Goal: Task Accomplishment & Management: Complete application form

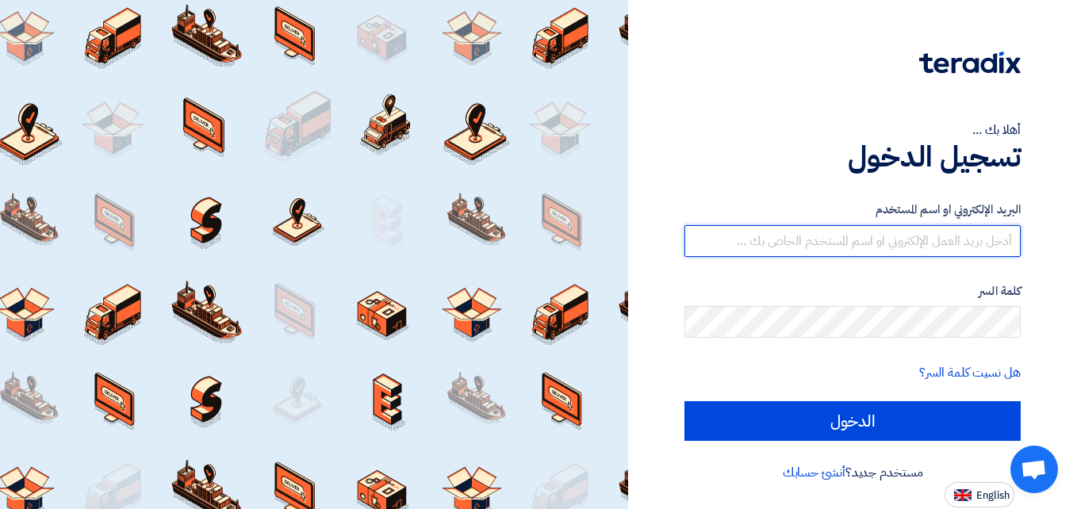
click at [821, 252] on input "text" at bounding box center [853, 241] width 336 height 32
type input "[EMAIL_ADDRESS][DOMAIN_NAME]"
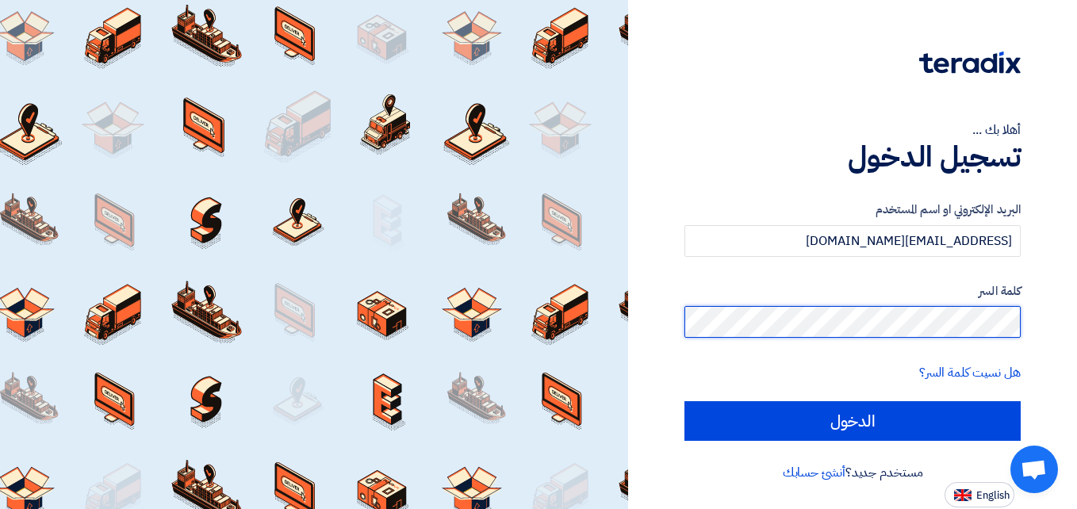
click at [685, 401] on input "الدخول" at bounding box center [853, 421] width 336 height 40
type input "Sign in"
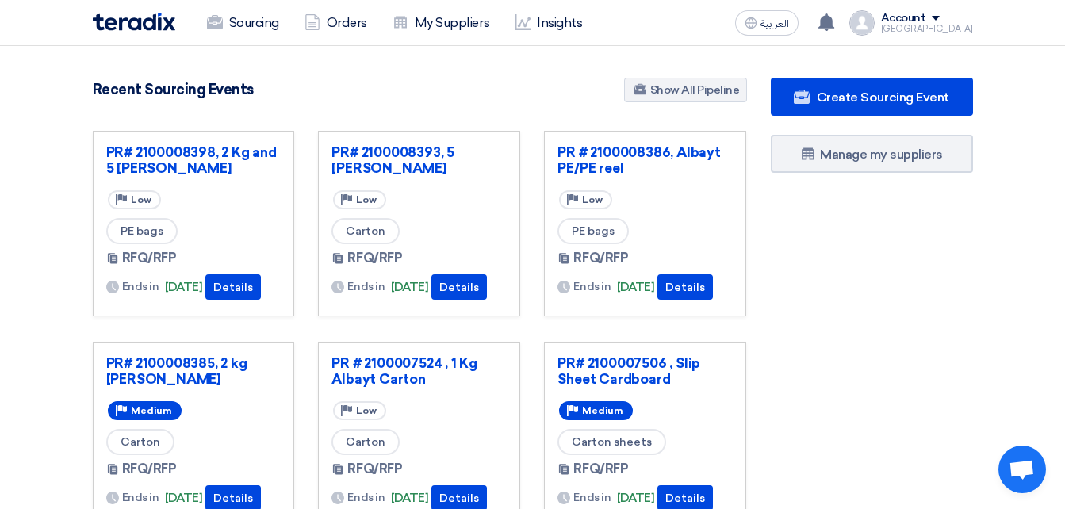
click at [907, 390] on div "Create Sourcing Event Manage my suppliers" at bounding box center [872, 440] width 226 height 725
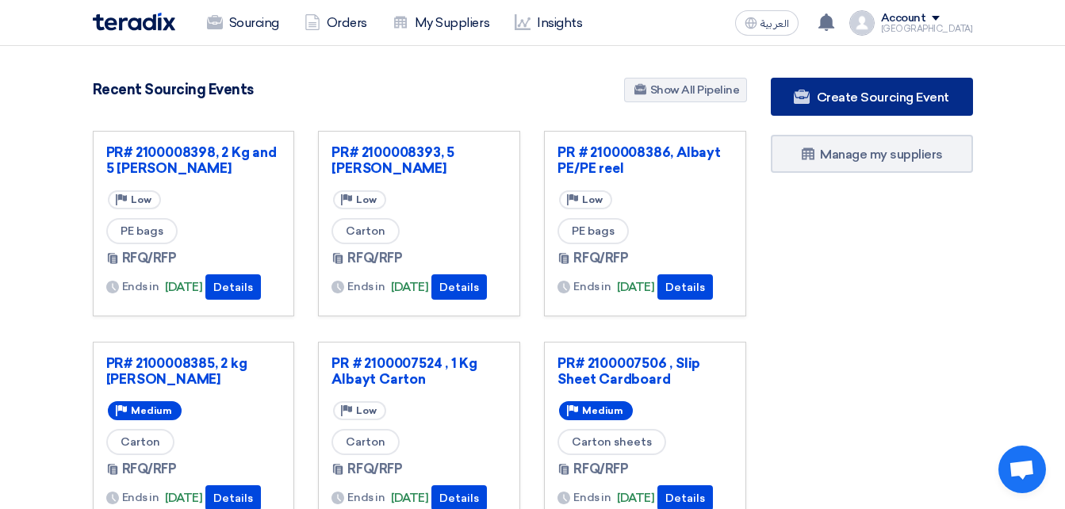
click at [856, 98] on span "Create Sourcing Event" at bounding box center [883, 97] width 132 height 15
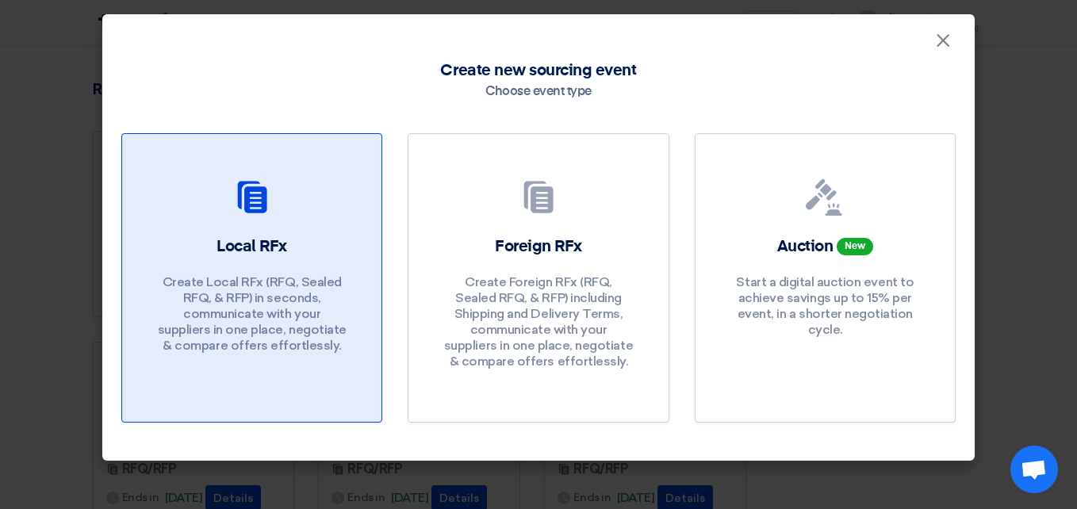
click at [249, 321] on p "Create Local RFx (RFQ, Sealed RFQ, & RFP) in seconds, communicate with your sup…" at bounding box center [252, 313] width 190 height 79
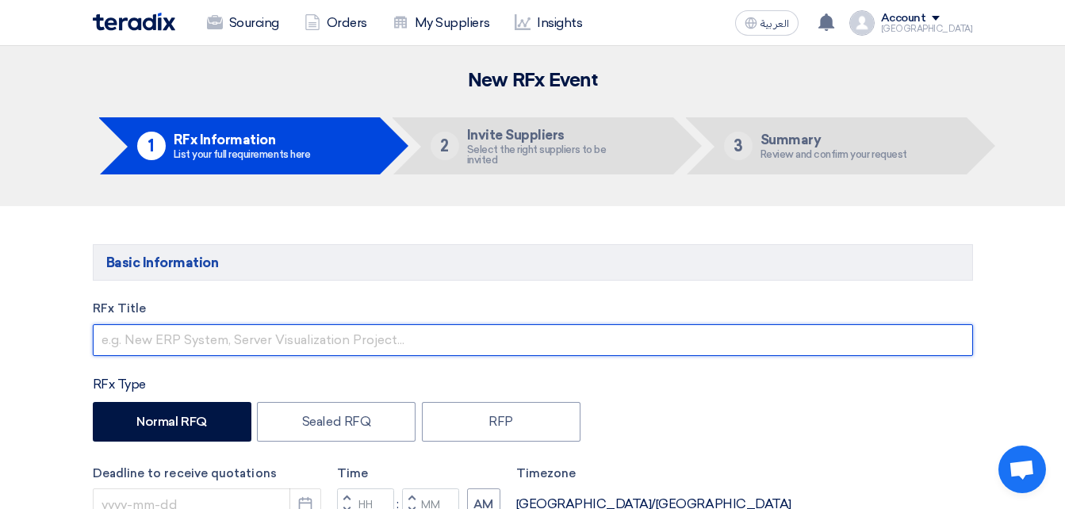
click at [198, 344] on input "text" at bounding box center [533, 340] width 881 height 32
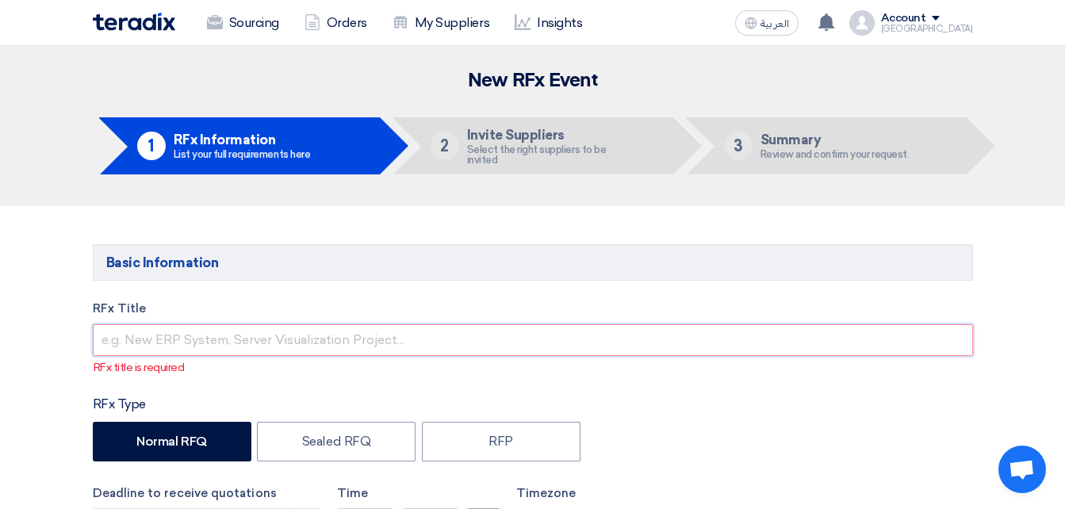
click at [161, 341] on input "text" at bounding box center [533, 340] width 881 height 32
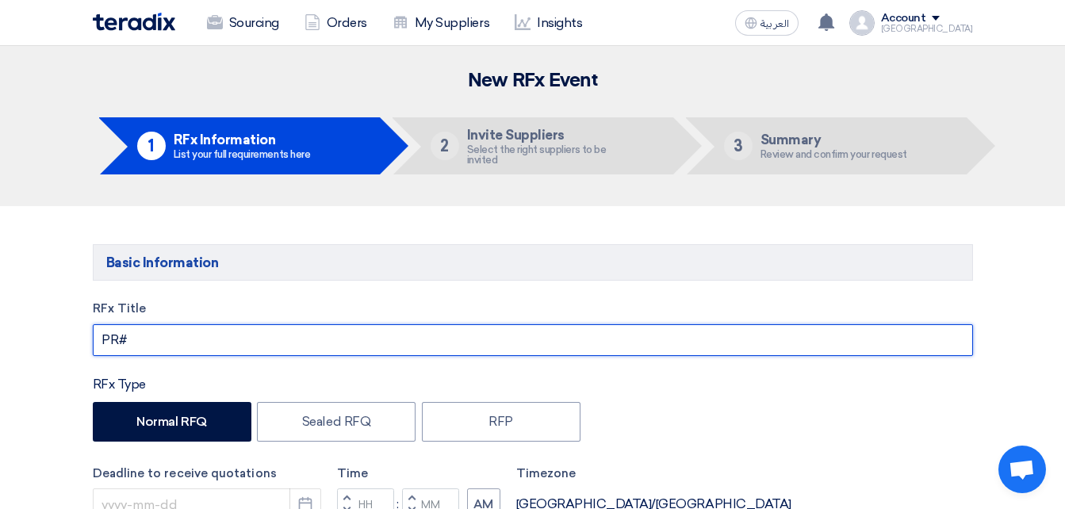
paste input "2100008392"
paste input "Jumbo Bag 1.25 mt PP laminated for local"
type input "PR# 2100008392, Jumbo Bag 1.25 mt PP laminated for local"
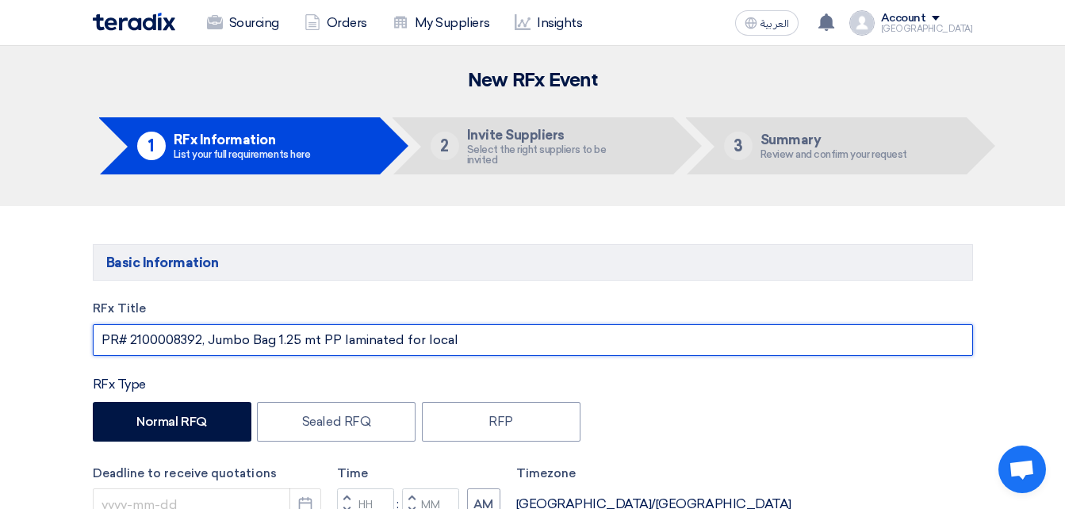
click at [477, 346] on input "PR# 2100008392, Jumbo Bag 1.25 mt PP laminated for local" at bounding box center [533, 340] width 881 height 32
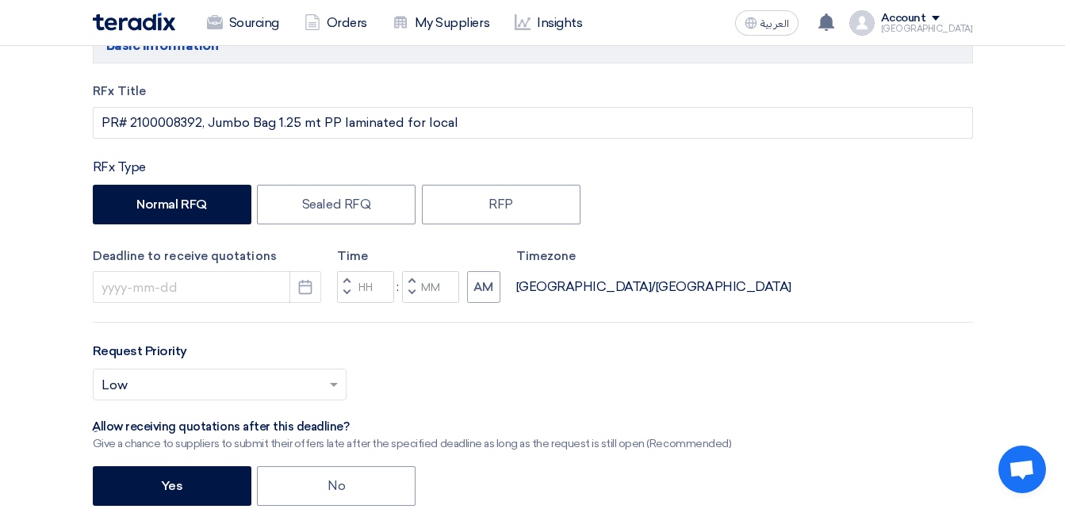
scroll to position [238, 0]
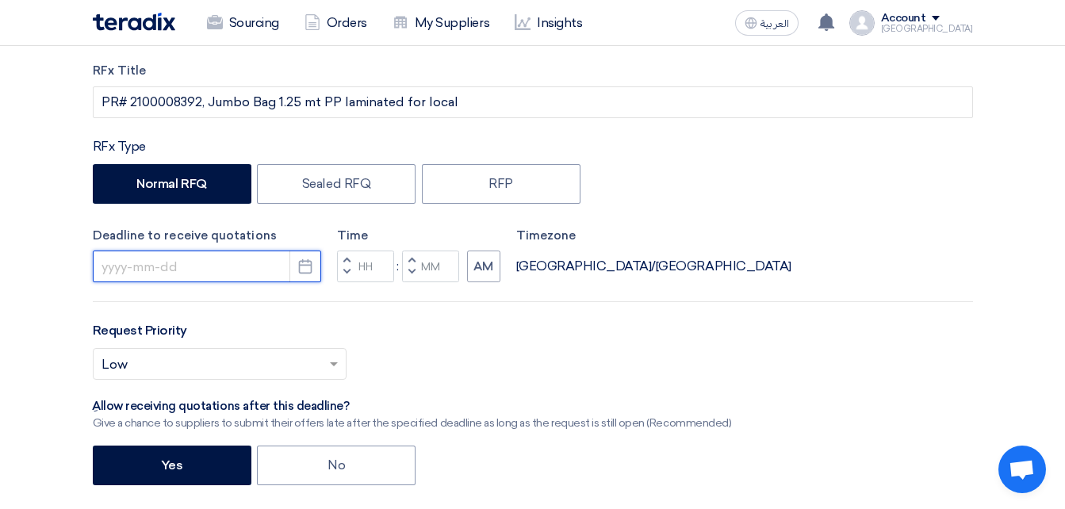
click at [163, 271] on input at bounding box center [207, 267] width 228 height 32
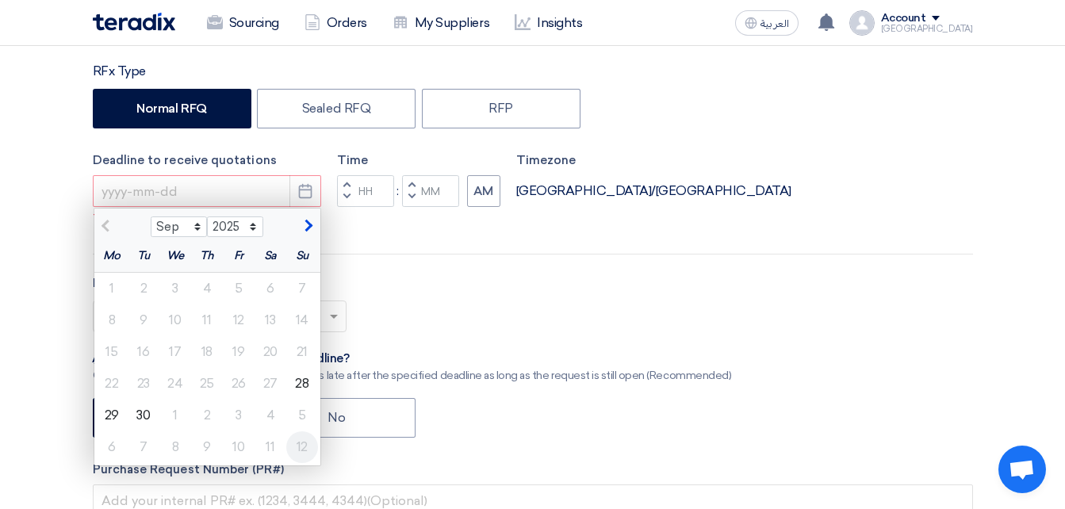
scroll to position [317, 0]
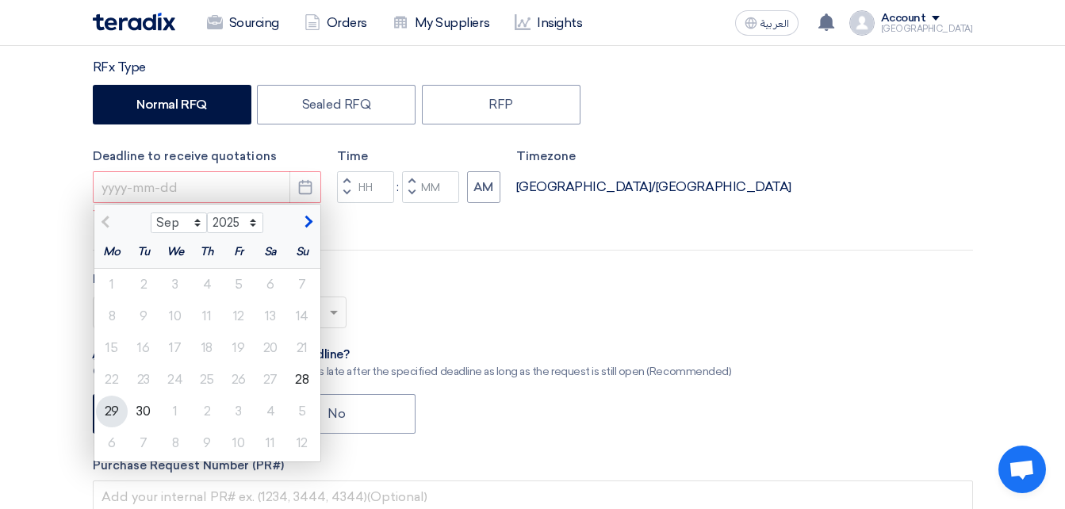
click at [121, 405] on div "29" at bounding box center [112, 412] width 32 height 32
type input "[DATE]"
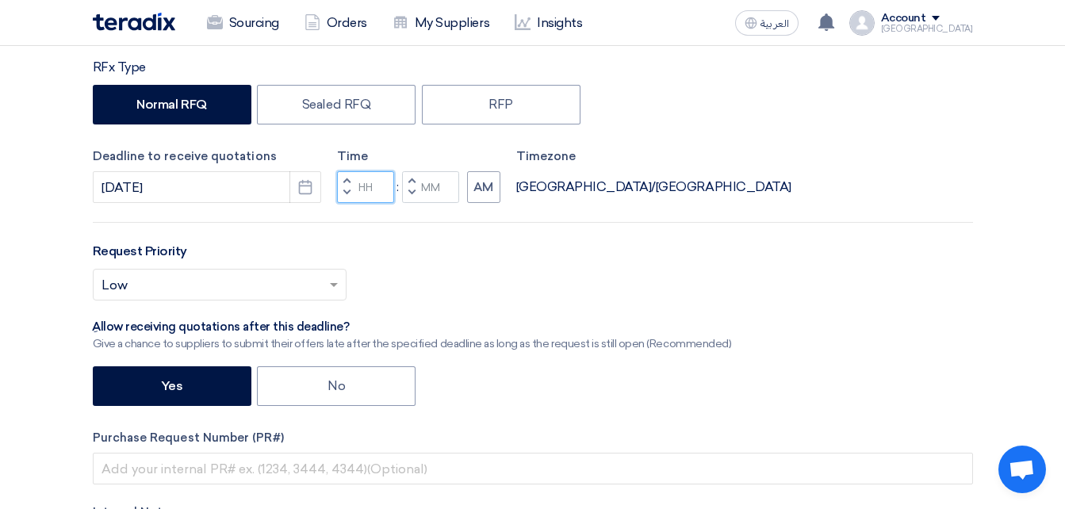
click at [367, 189] on input "Hours" at bounding box center [365, 187] width 57 height 32
click at [363, 189] on input "Hours" at bounding box center [365, 187] width 57 height 32
click at [357, 190] on input "Hours" at bounding box center [365, 187] width 57 height 32
type input "03"
click at [417, 175] on div "Time Increment hours 03 Decrement hours : Increment minutes Decrement minutes AM" at bounding box center [418, 176] width 163 height 56
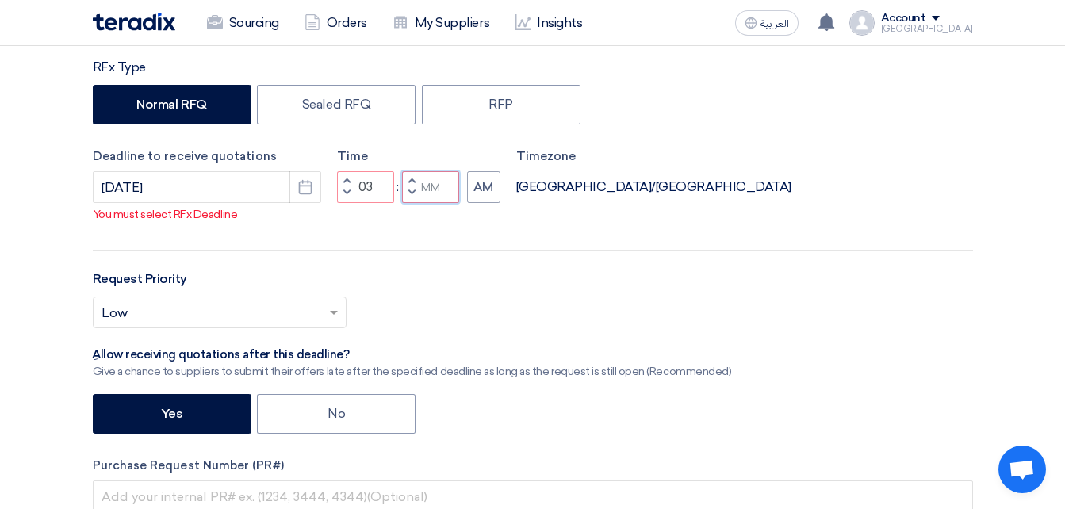
click at [433, 203] on input "Minutes" at bounding box center [430, 187] width 57 height 32
type input "00"
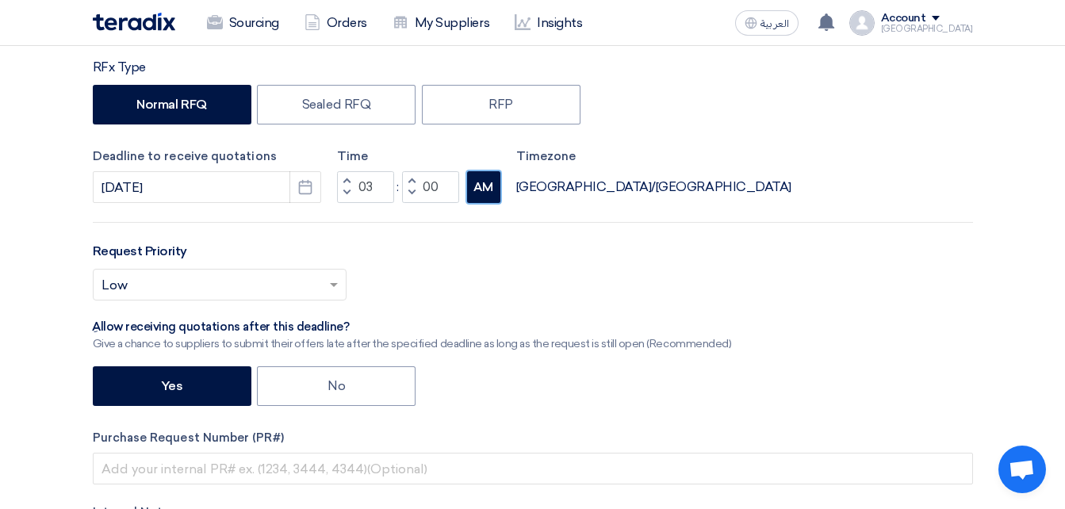
click at [476, 194] on button "AM" at bounding box center [483, 187] width 33 height 32
click at [470, 221] on div "RFx Title PR# 2100008392, Jumbo Bag 1.25 mt PP laminated for local RFx Type Nor…" at bounding box center [533, 304] width 904 height 642
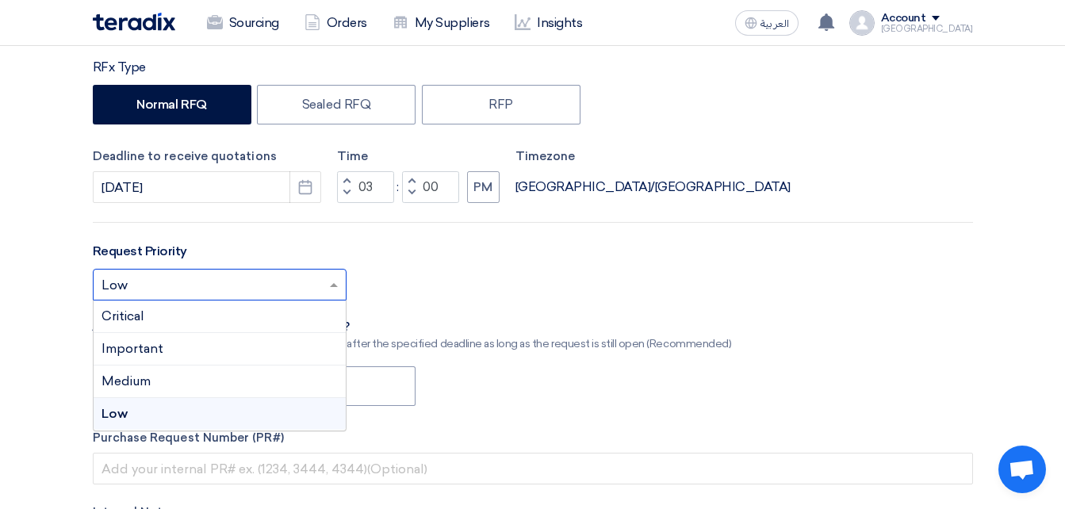
click at [210, 299] on input "text" at bounding box center [212, 287] width 221 height 26
click at [136, 348] on span "Important" at bounding box center [133, 348] width 62 height 15
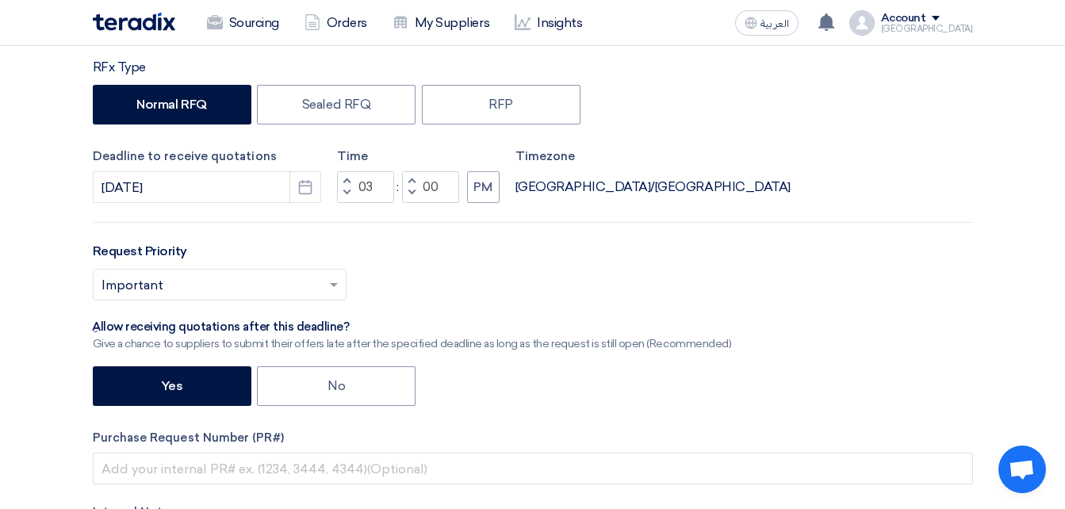
click at [525, 305] on div "Select priority... × Important ×" at bounding box center [533, 291] width 881 height 44
click at [297, 385] on label "No" at bounding box center [336, 386] width 159 height 40
click at [328, 385] on input "No" at bounding box center [333, 385] width 10 height 10
radio input "true"
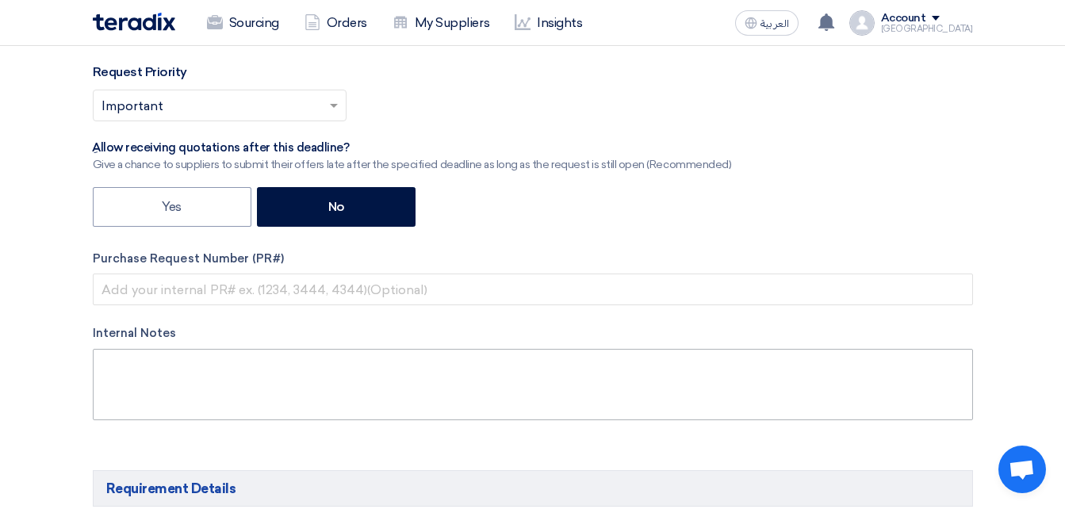
scroll to position [555, 0]
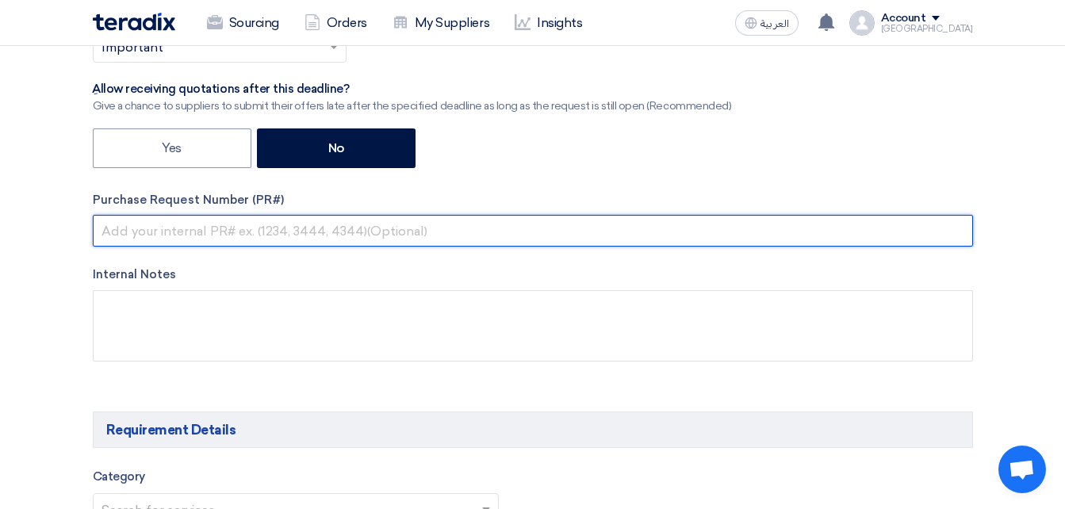
click at [242, 219] on input "text" at bounding box center [533, 231] width 881 height 32
paste input "Jumbo Bag 1.25 mt PP laminated for local"
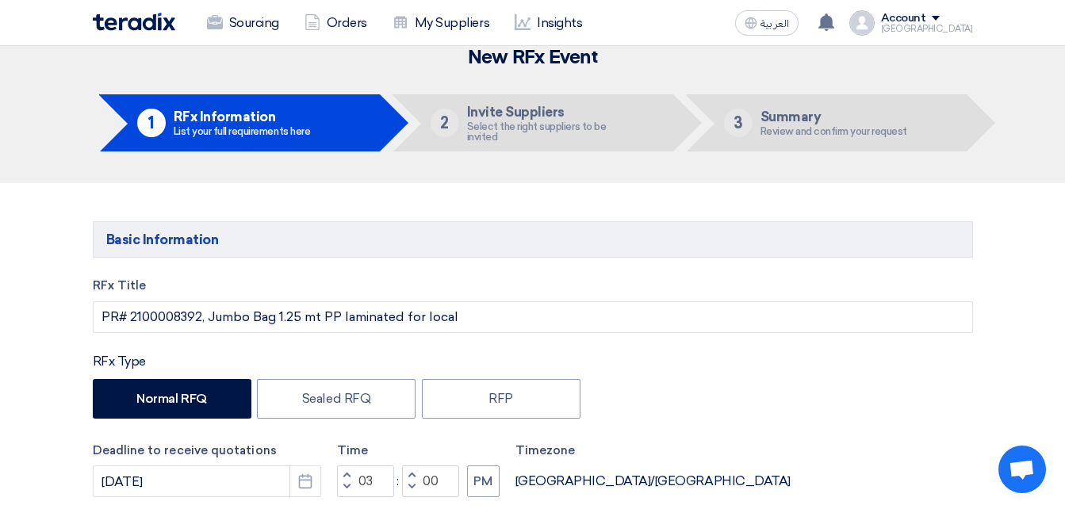
scroll to position [0, 0]
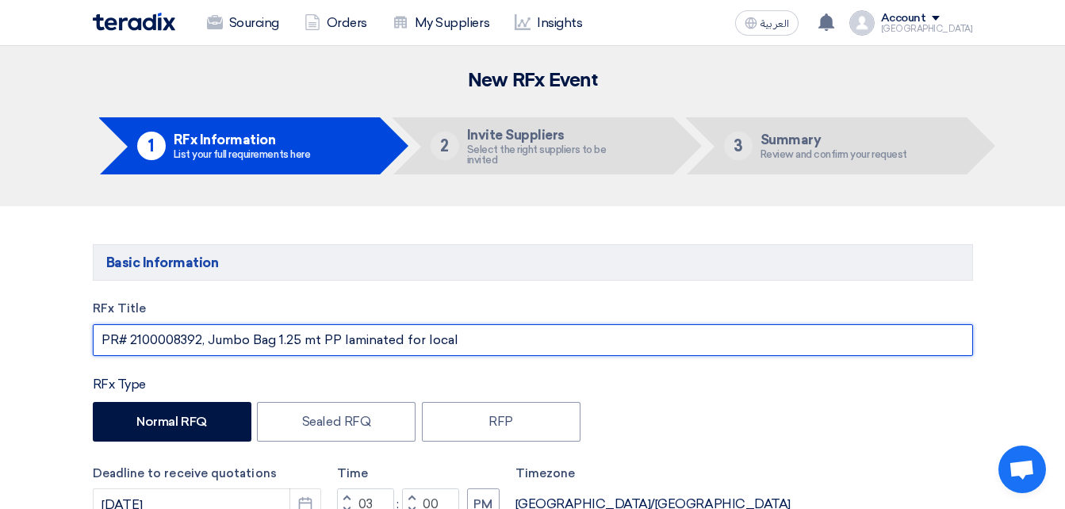
click at [167, 338] on input "PR# 2100008392, Jumbo Bag 1.25 mt PP laminated for local" at bounding box center [533, 340] width 881 height 32
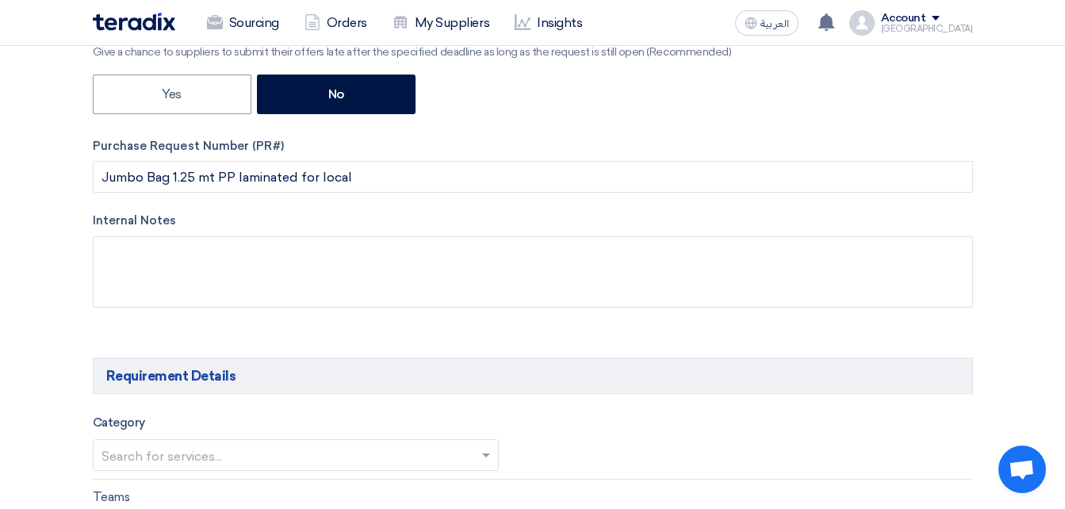
scroll to position [635, 0]
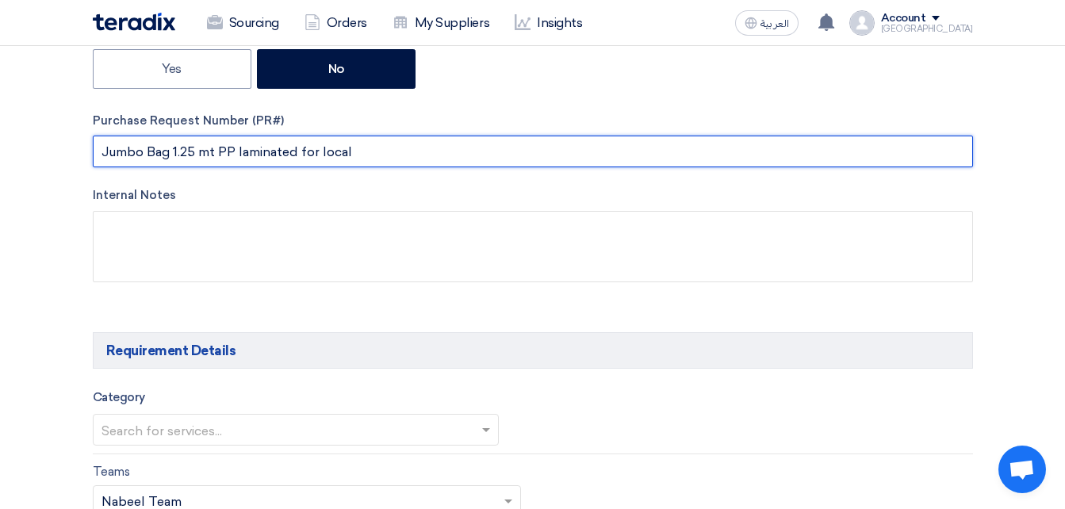
click at [172, 141] on input "Jumbo Bag 1.25 mt PP laminated for local" at bounding box center [533, 152] width 881 height 32
paste input "2100008392"
type input "2100008392"
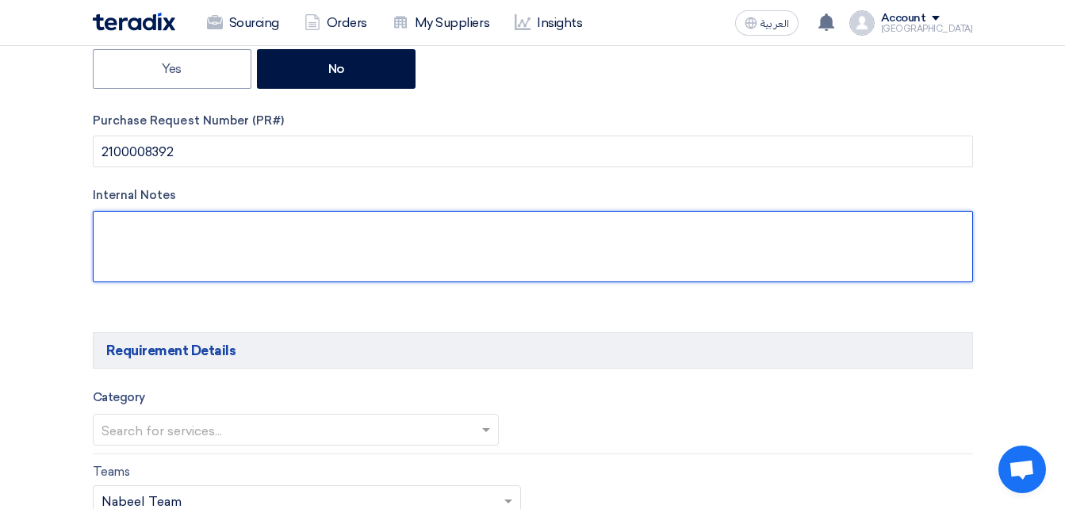
click at [242, 244] on textarea at bounding box center [533, 246] width 881 height 71
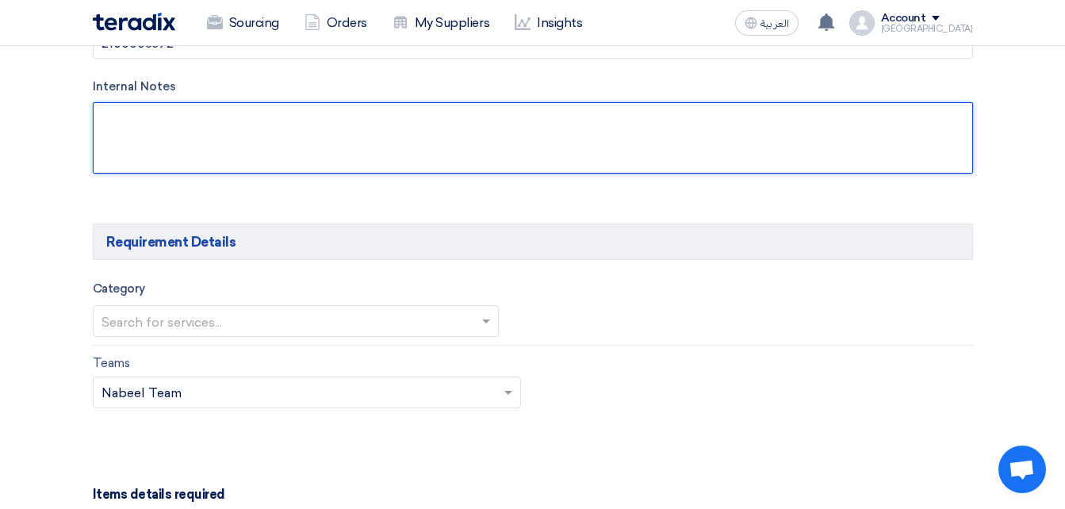
scroll to position [793, 0]
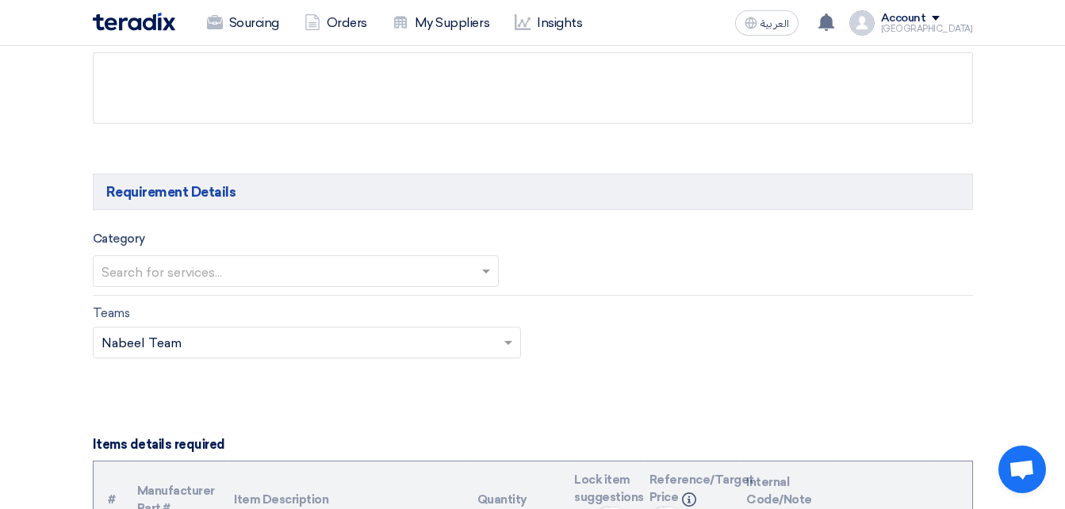
click at [201, 282] on input "text" at bounding box center [288, 273] width 373 height 26
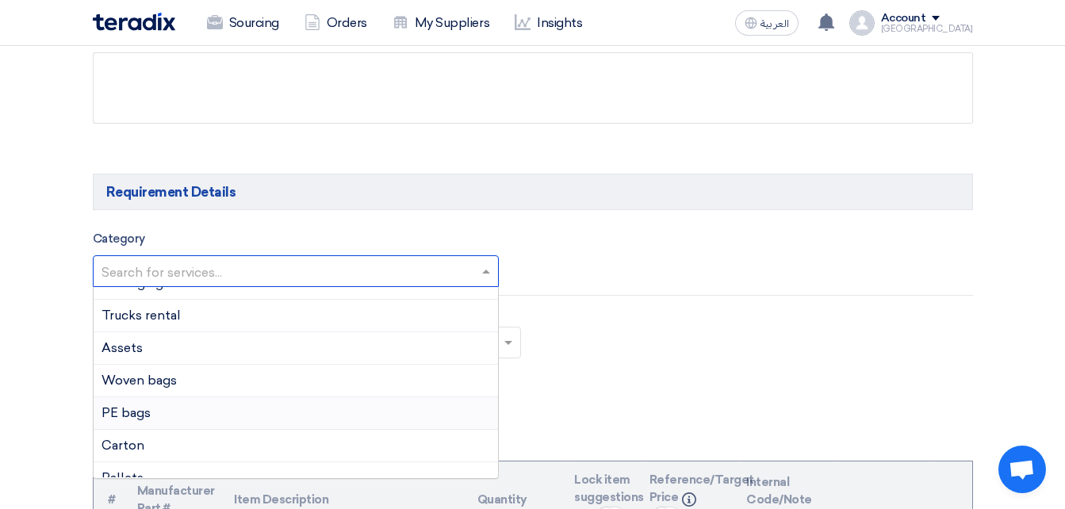
scroll to position [79, 0]
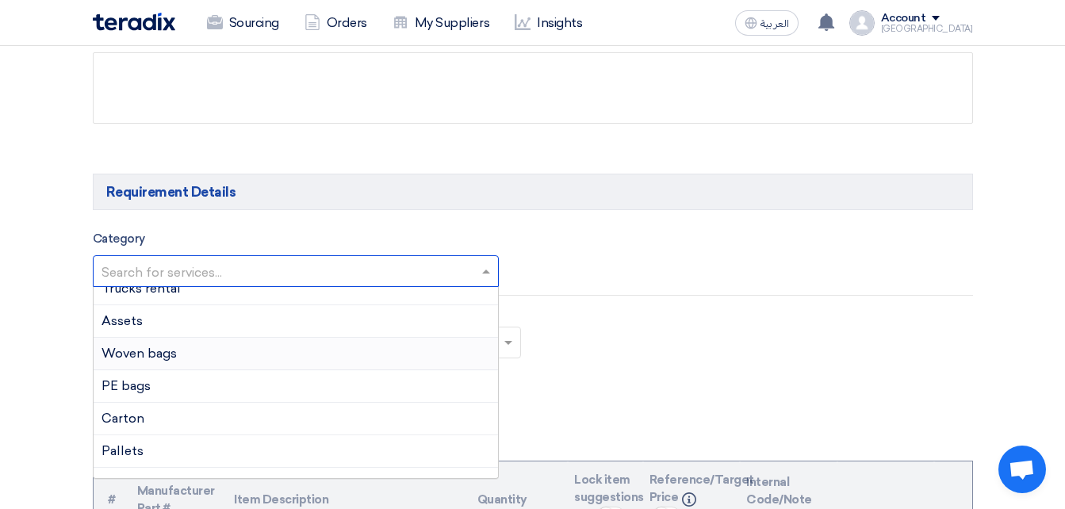
click at [157, 360] on span "Woven bags" at bounding box center [139, 353] width 75 height 15
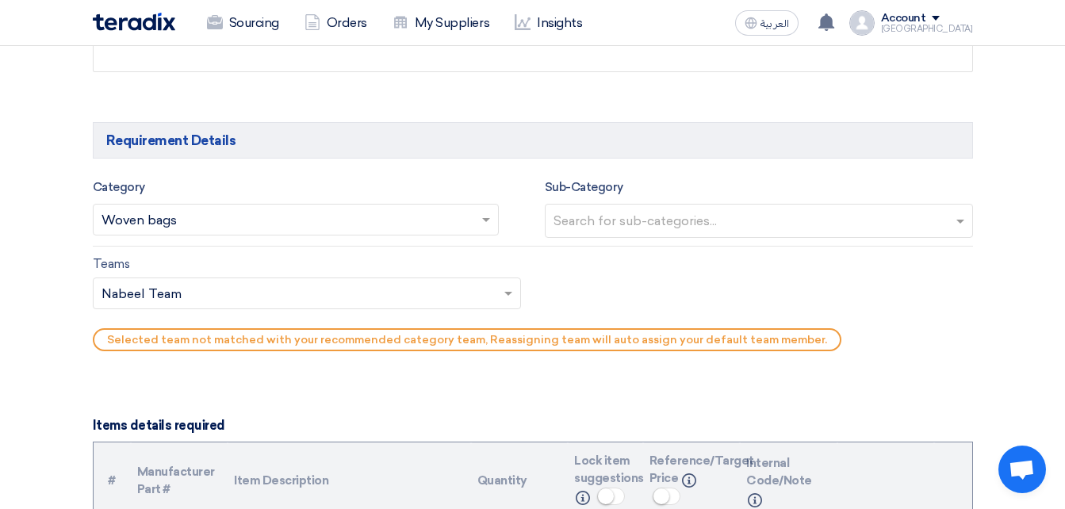
scroll to position [873, 0]
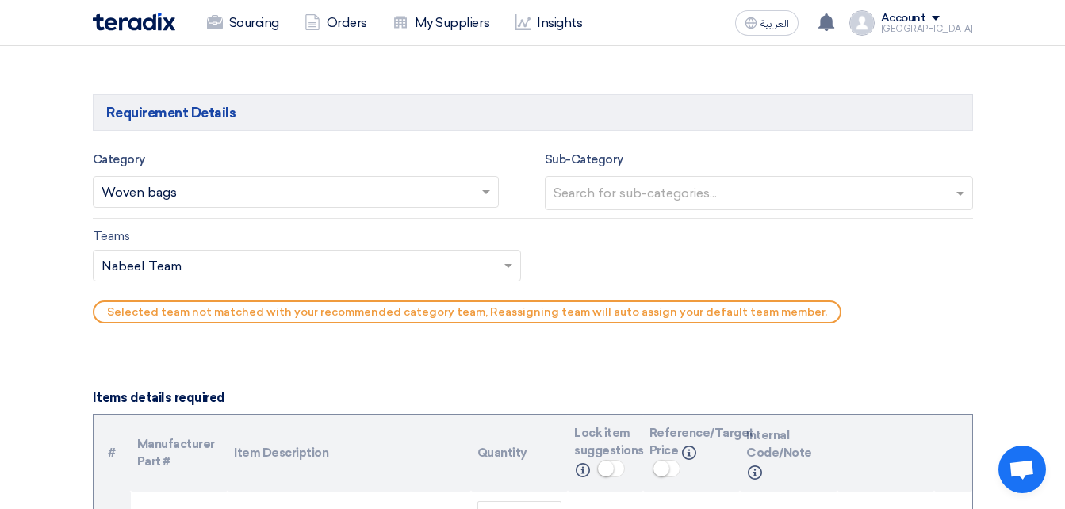
click at [180, 271] on input "text" at bounding box center [299, 267] width 395 height 26
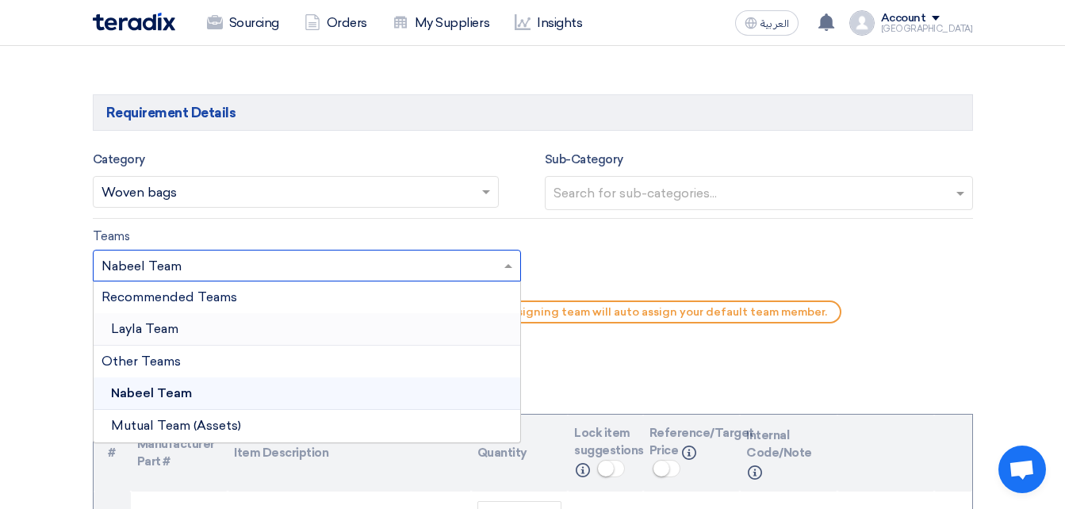
click at [158, 330] on span "Layla Team" at bounding box center [144, 328] width 67 height 15
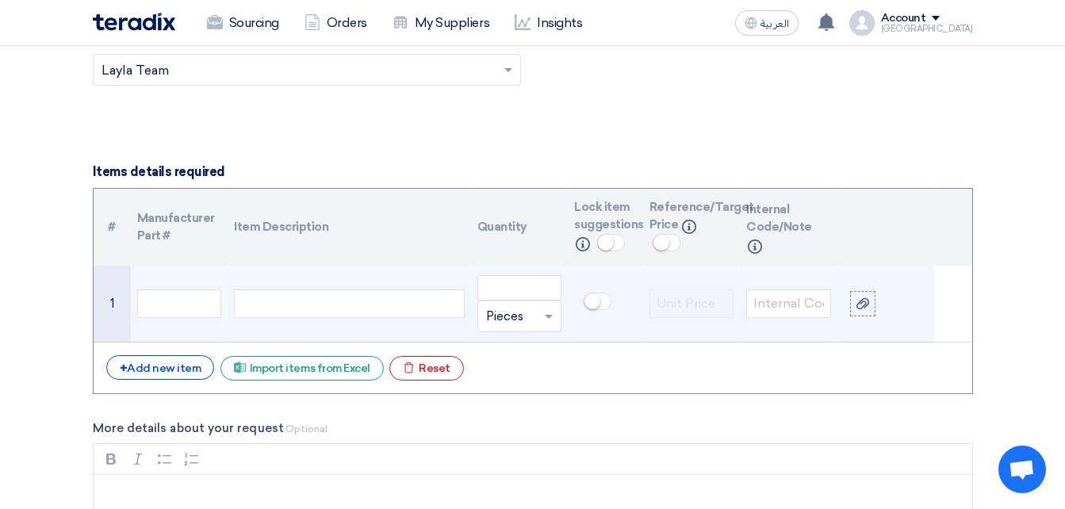
scroll to position [1111, 0]
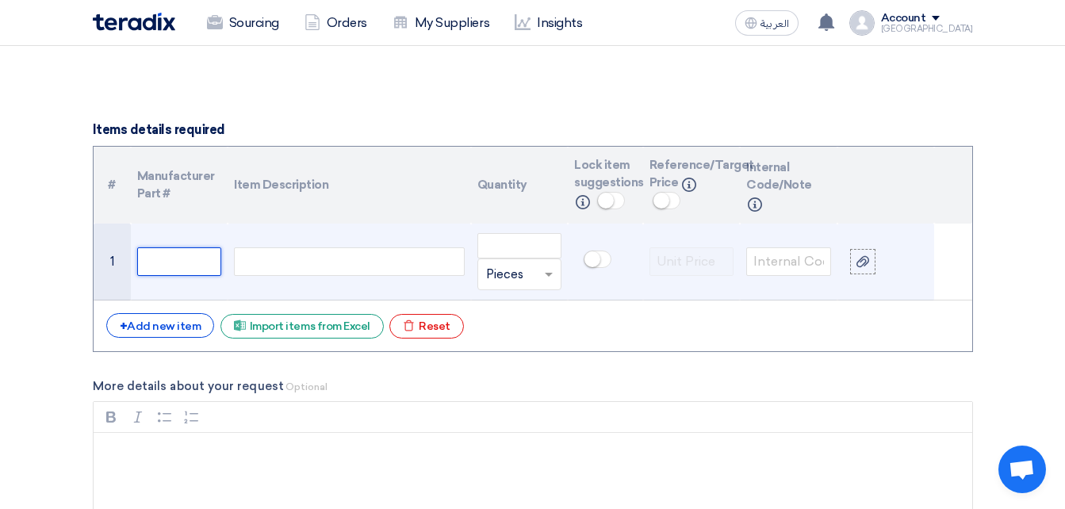
click at [216, 262] on input "text" at bounding box center [179, 262] width 85 height 29
paste input "18000015"
type input "18000015"
click at [233, 266] on td at bounding box center [349, 262] width 243 height 77
click at [311, 253] on div at bounding box center [349, 262] width 230 height 29
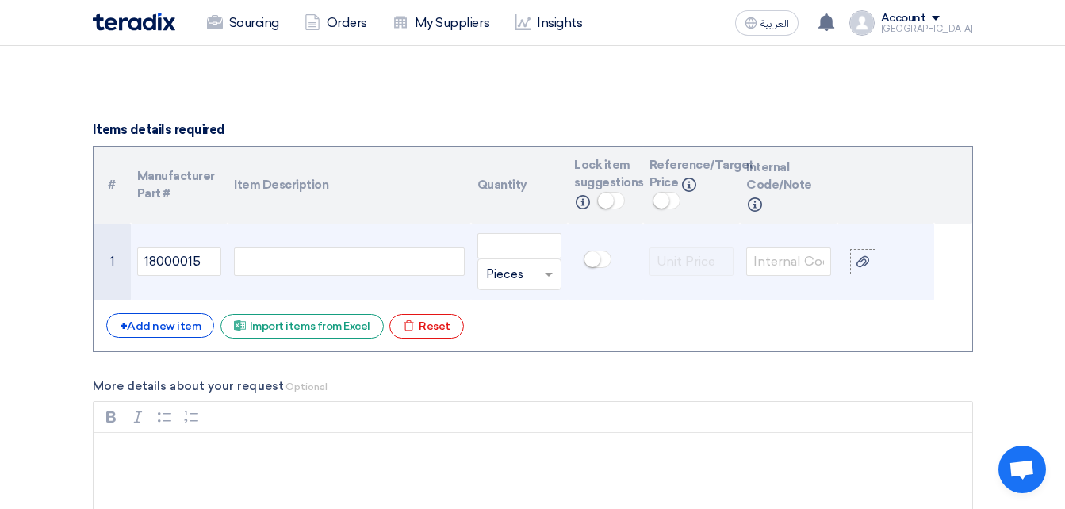
paste div
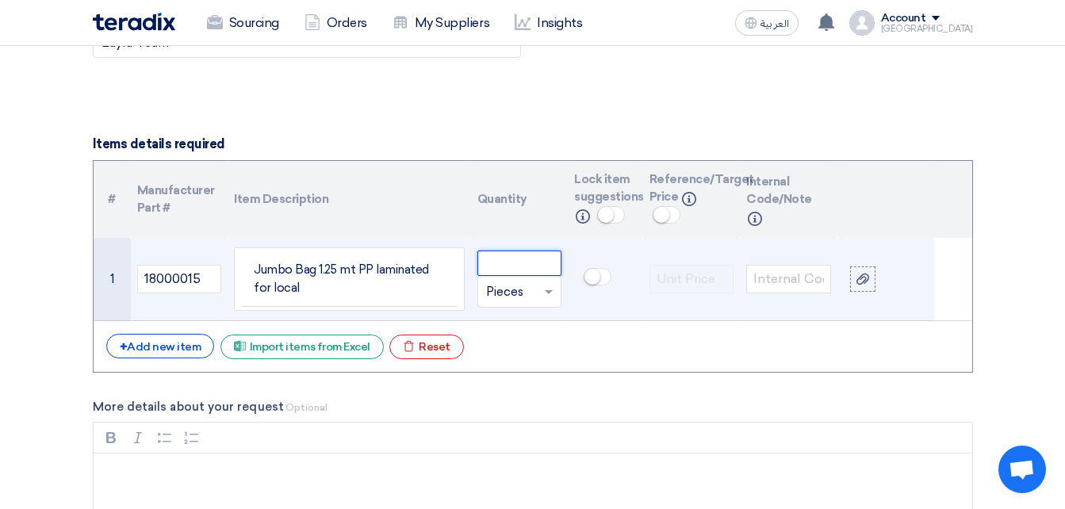
click at [526, 261] on input "number" at bounding box center [520, 263] width 85 height 25
type input "50000"
drag, startPoint x: 639, startPoint y: 286, endPoint x: 616, endPoint y: 267, distance: 29.9
click at [639, 286] on td at bounding box center [605, 279] width 75 height 83
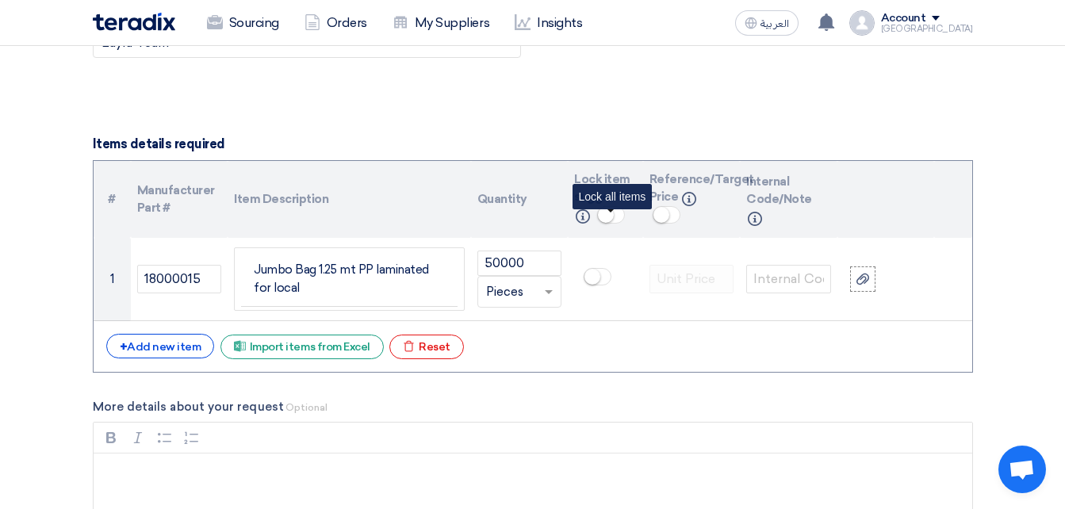
click at [610, 217] on small at bounding box center [606, 215] width 16 height 16
click at [650, 338] on div "+ Add new item Excel file Import items from Excel Excel file Reset" at bounding box center [533, 346] width 854 height 25
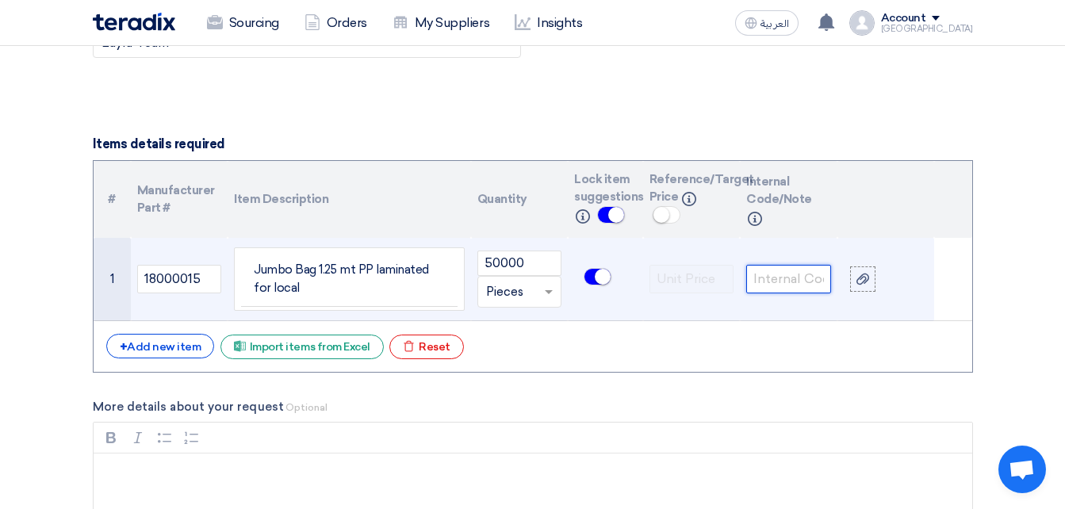
click at [787, 278] on input "text" at bounding box center [788, 279] width 85 height 29
click at [196, 278] on input "18000015" at bounding box center [179, 279] width 85 height 29
click at [792, 283] on input "text" at bounding box center [788, 279] width 85 height 29
paste input "18000015"
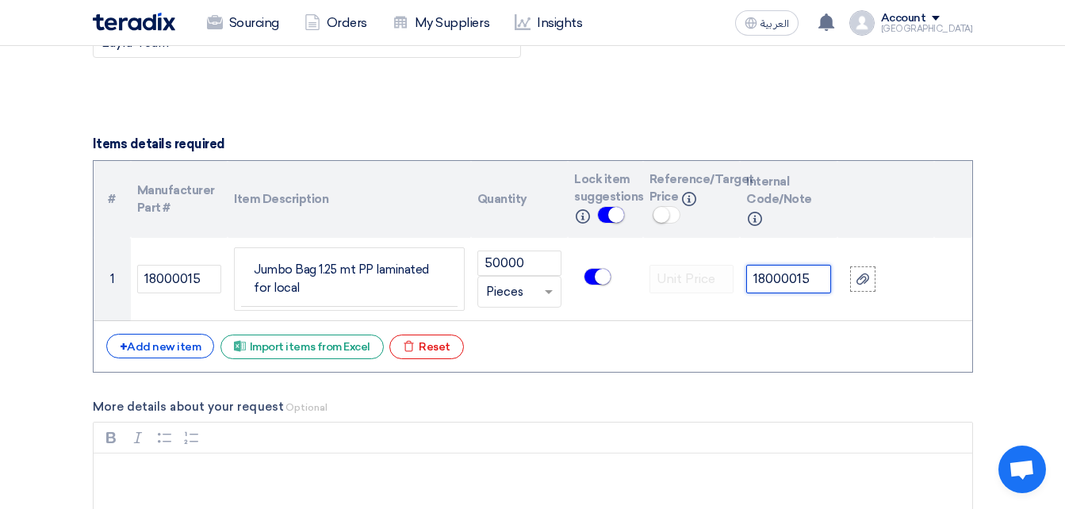
type input "18000015"
click at [782, 349] on div "+ Add new item Excel file Import items from Excel Excel file Reset" at bounding box center [533, 346] width 854 height 25
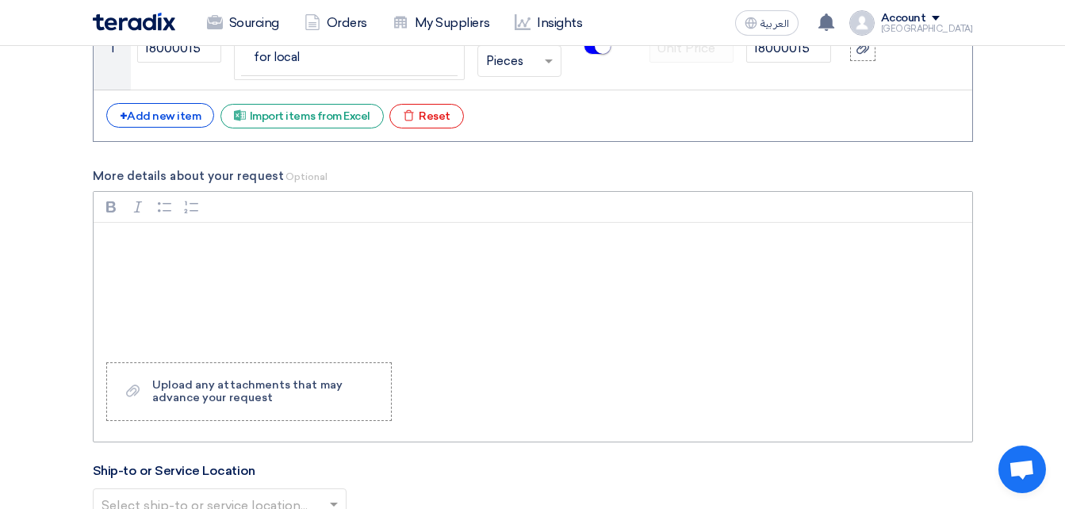
scroll to position [1334, 0]
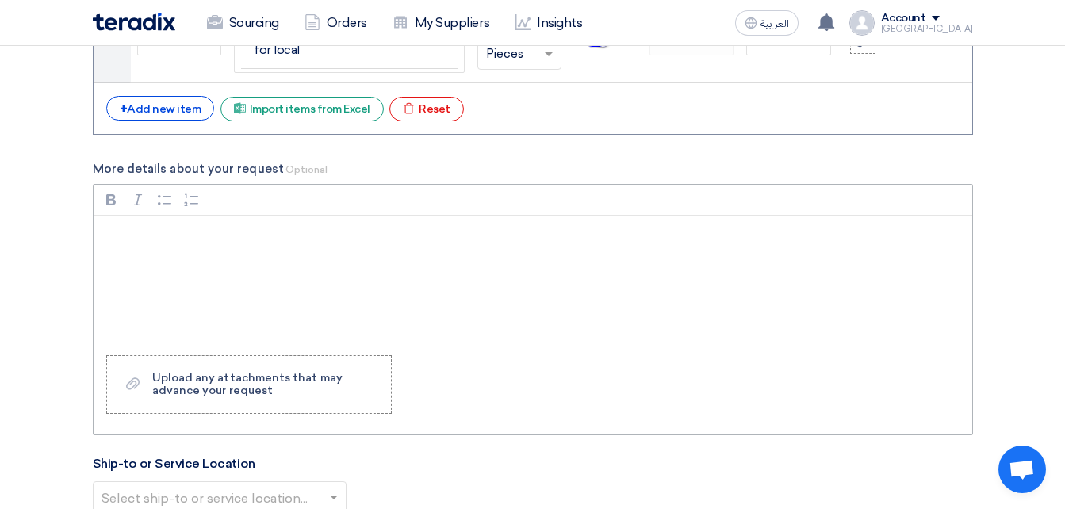
click at [159, 224] on div "Rich Text Editor, main" at bounding box center [533, 279] width 879 height 127
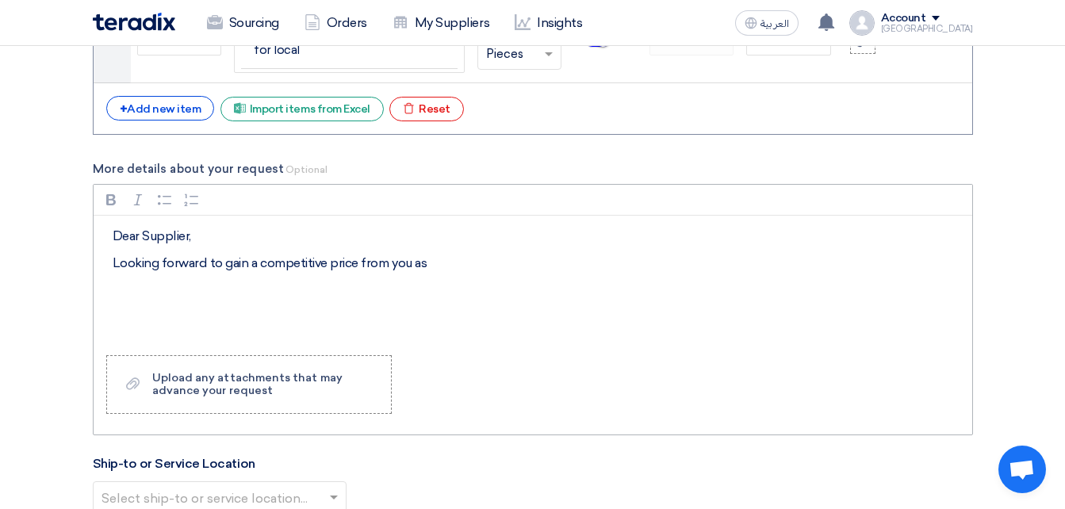
click at [263, 276] on div "Dear Supplier, Looking forward to gain a competitive price from you as" at bounding box center [533, 279] width 879 height 127
drag, startPoint x: 325, startPoint y: 288, endPoint x: 343, endPoint y: 286, distance: 17.6
click at [329, 288] on div "Dear Supplier, Looking forward to gaining a competitive price from you as" at bounding box center [533, 279] width 879 height 127
click at [436, 260] on p "Looking forward to gaining a competitive price from you as" at bounding box center [539, 263] width 852 height 19
click at [447, 263] on p "Looking forward to gaining a competitive price from you as" at bounding box center [539, 263] width 852 height 19
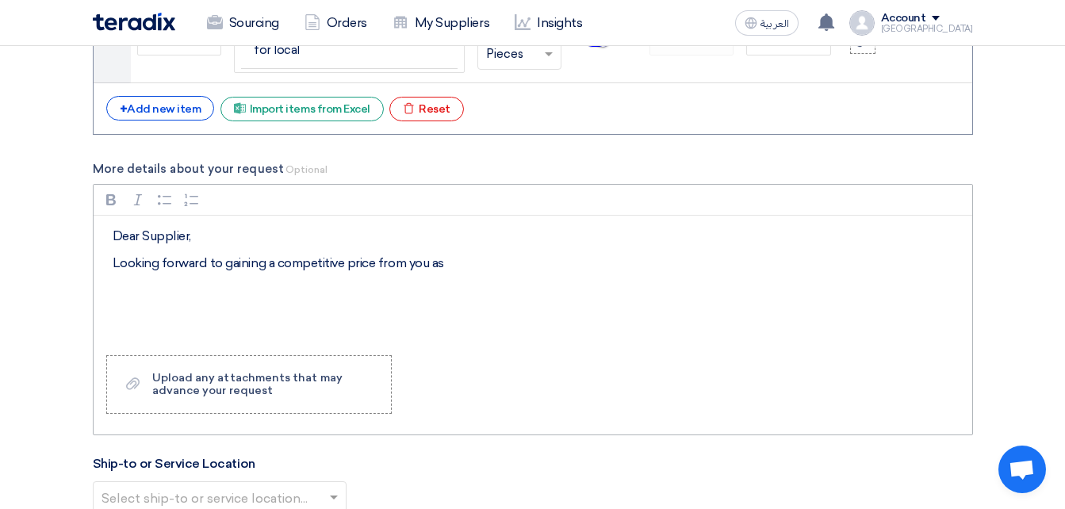
click at [439, 262] on p "Looking forward to gaining a competitive price from you as" at bounding box center [539, 263] width 852 height 19
click at [240, 291] on p "QTY will be divided to" at bounding box center [539, 290] width 852 height 19
click at [235, 293] on p "QTY will be divided to" at bounding box center [539, 290] width 852 height 19
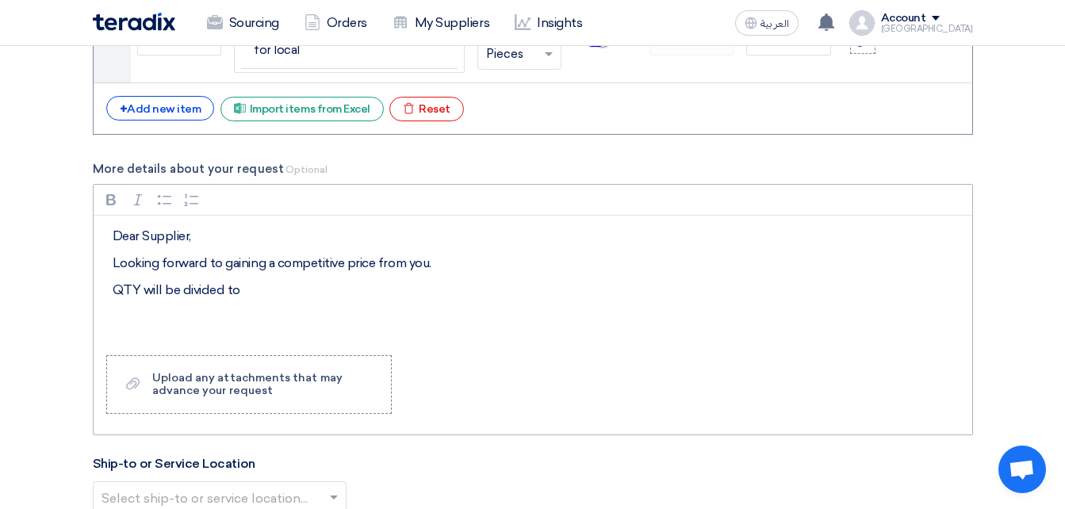
click at [233, 292] on p "QTY will be divided to" at bounding box center [539, 290] width 852 height 19
click at [272, 326] on div "Dear Supplier, Looking forward to gaining a competitive price from you. QTY wil…" at bounding box center [533, 279] width 879 height 127
click at [422, 286] on p "QTY will be divided between supplier based on price." at bounding box center [539, 290] width 852 height 19
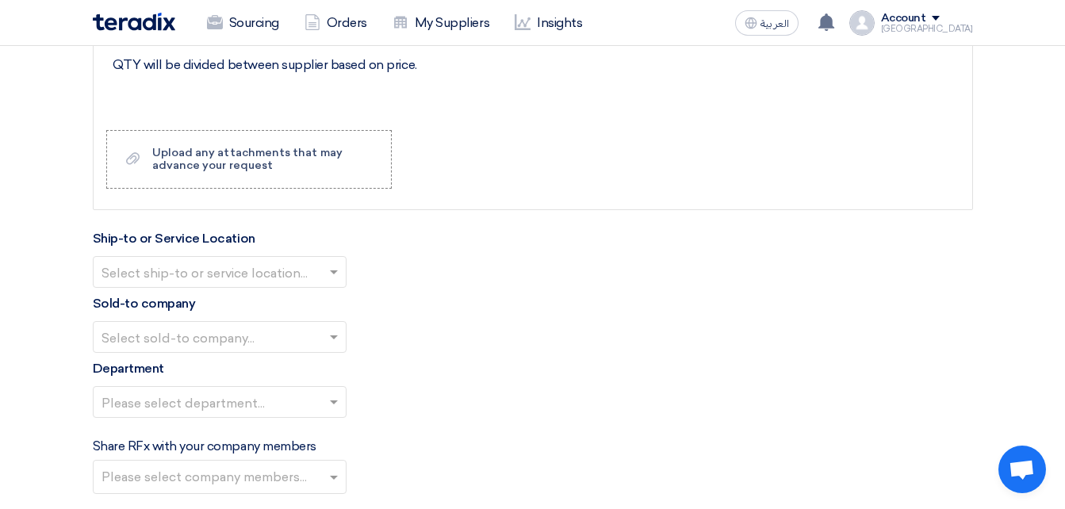
scroll to position [1572, 0]
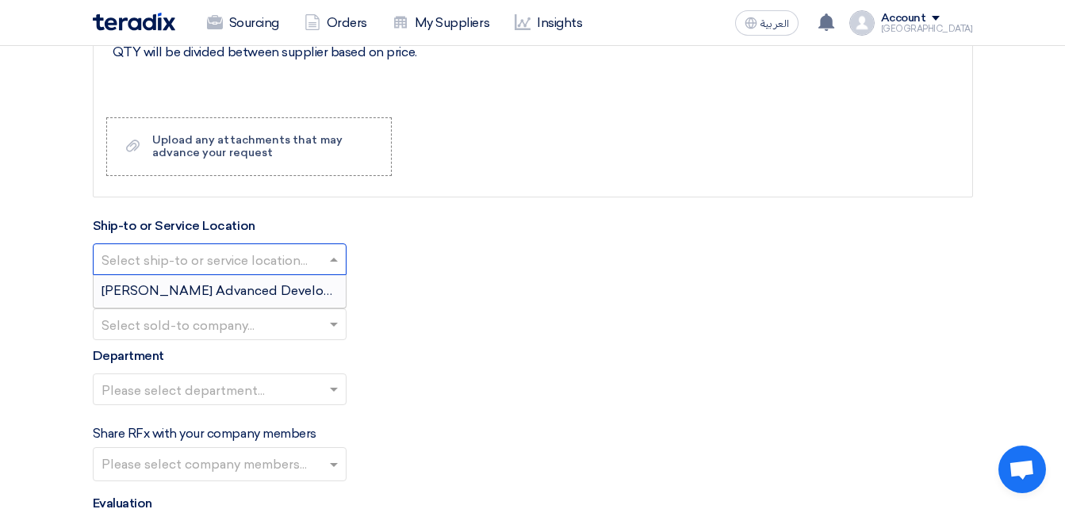
click at [279, 257] on input "text" at bounding box center [212, 261] width 221 height 26
click at [244, 294] on span "[PERSON_NAME] Advanced Development Company" at bounding box center [264, 290] width 324 height 15
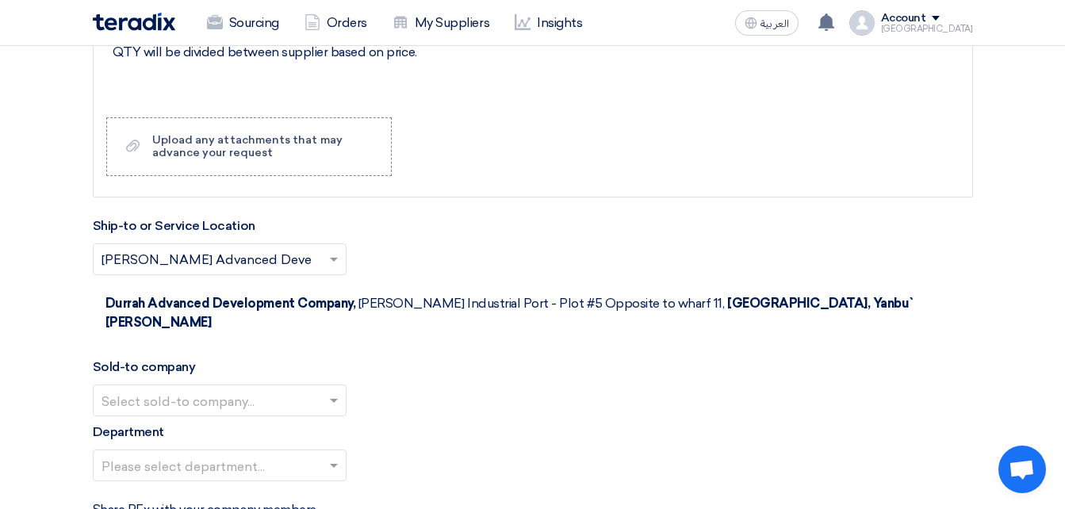
click at [202, 389] on input "text" at bounding box center [212, 402] width 221 height 26
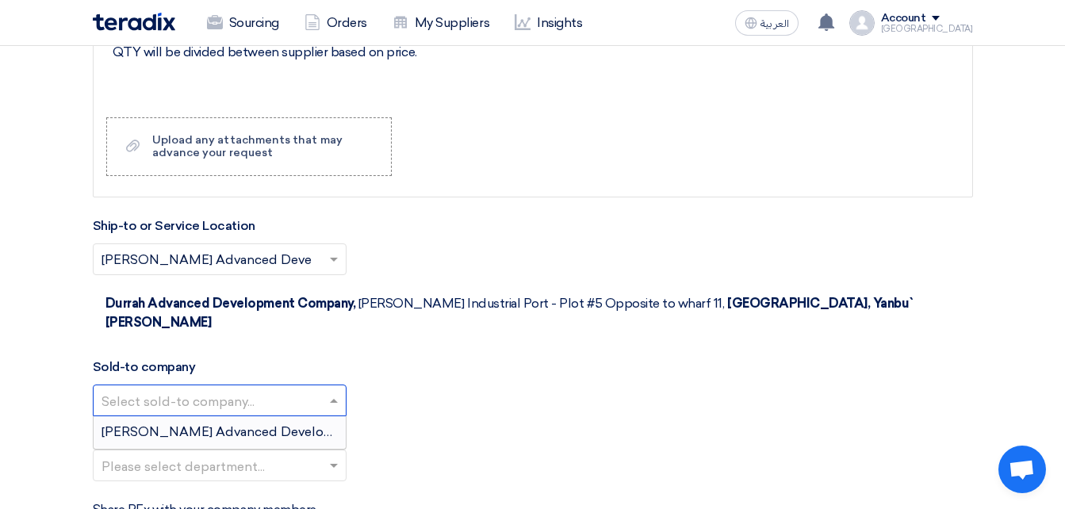
click at [231, 424] on div "[PERSON_NAME] Advanced Development Company" at bounding box center [220, 432] width 252 height 32
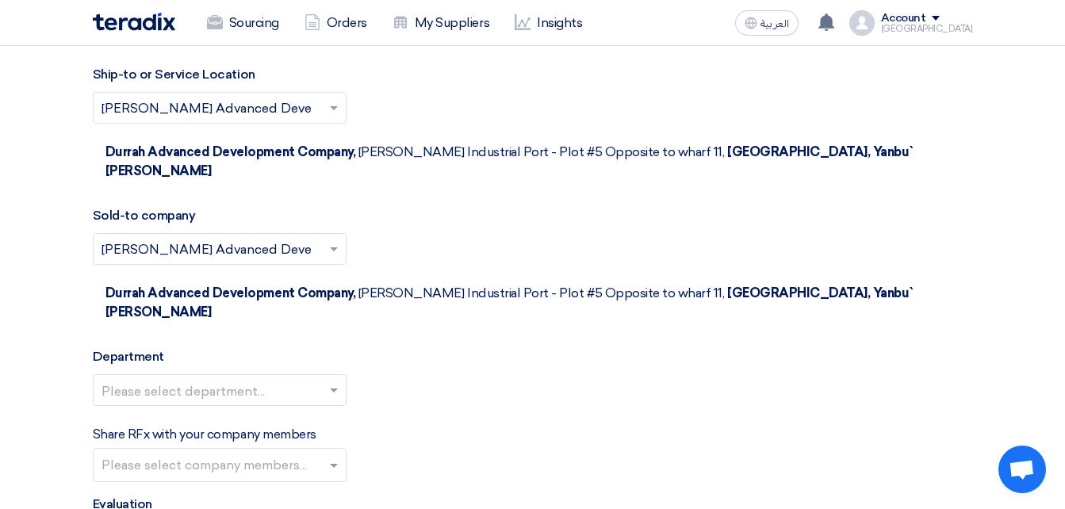
scroll to position [1731, 0]
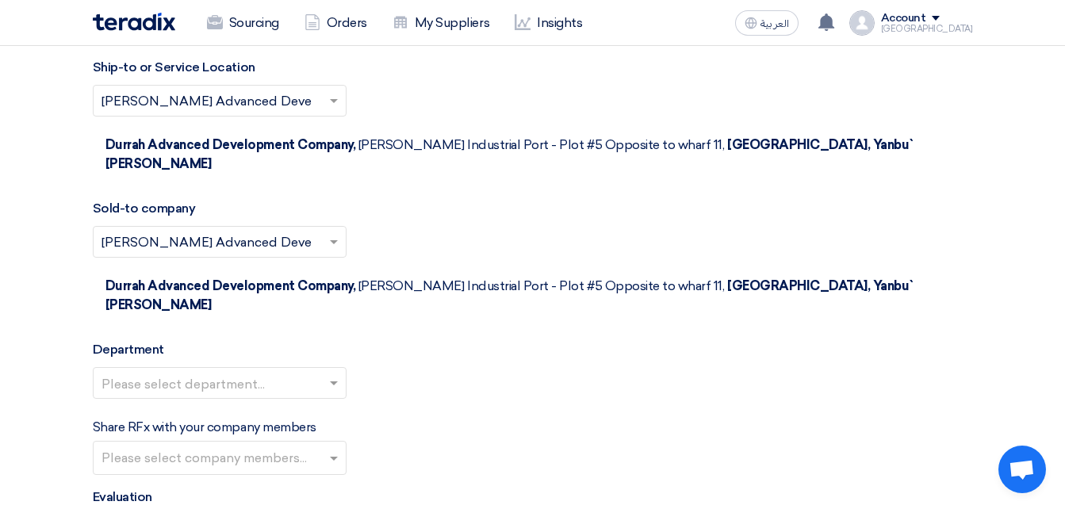
click at [198, 340] on div "Department Please select department..." at bounding box center [533, 375] width 881 height 71
click at [186, 372] on input "text" at bounding box center [212, 385] width 221 height 26
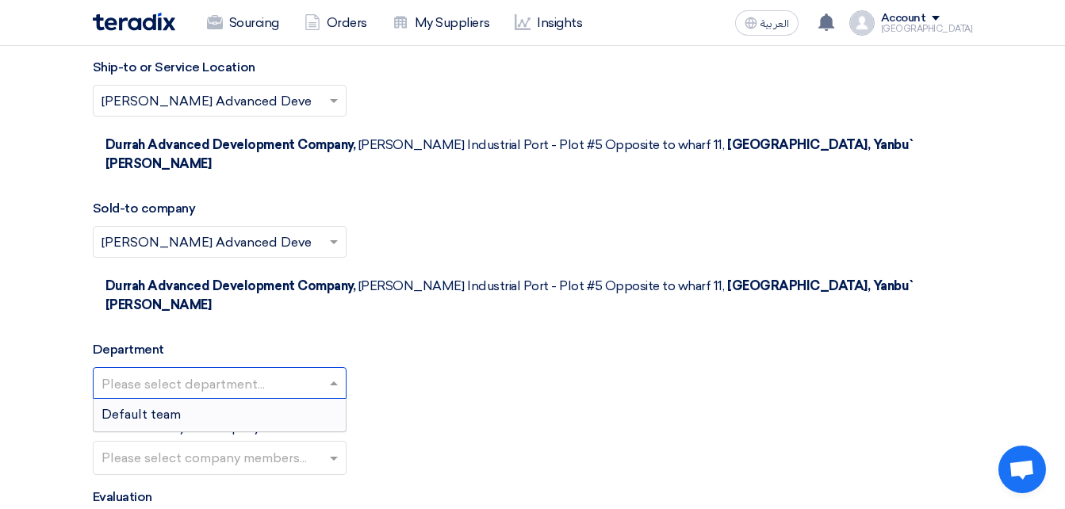
click at [219, 399] on div "Default team" at bounding box center [220, 415] width 252 height 32
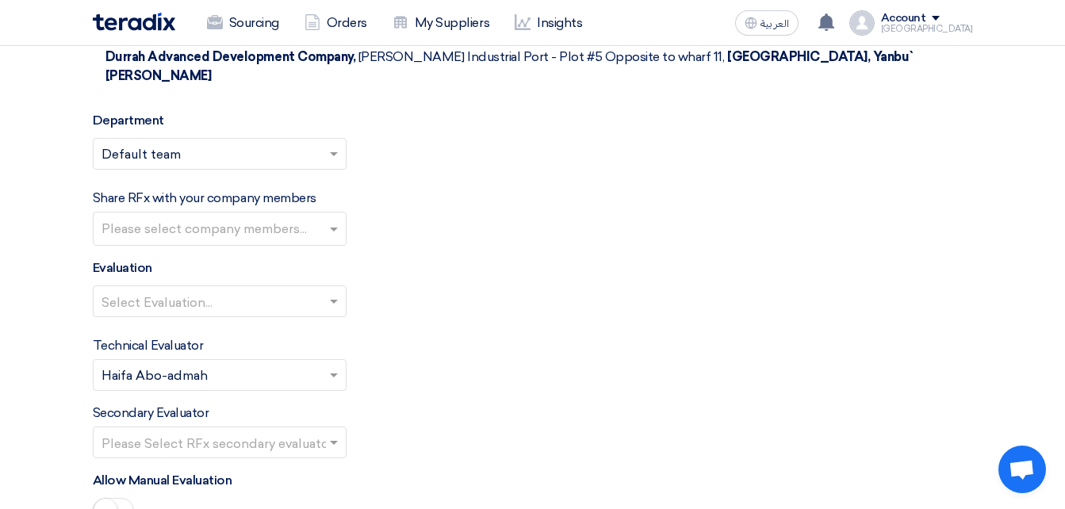
scroll to position [1969, 0]
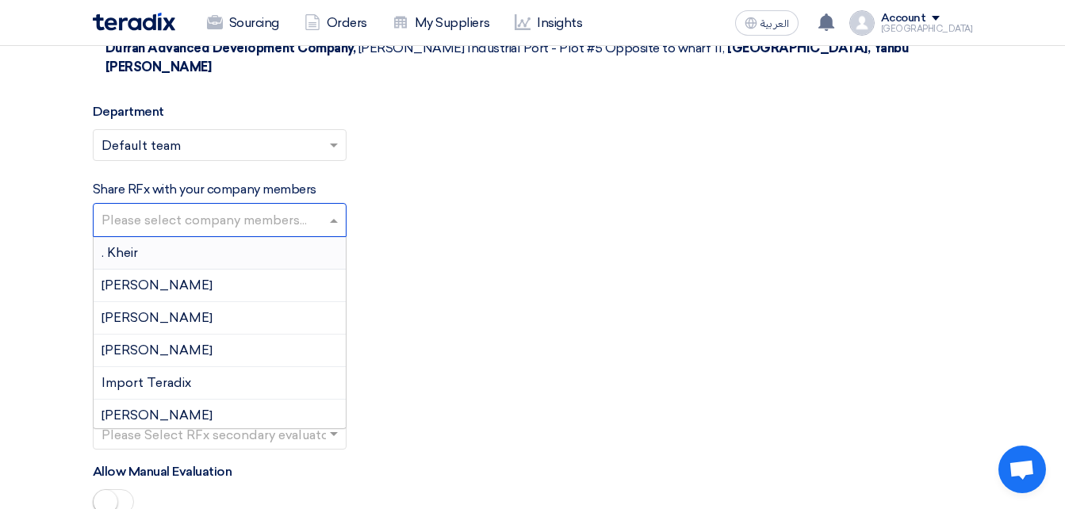
click at [175, 209] on input "text" at bounding box center [222, 222] width 240 height 26
click at [507, 250] on div "Evaluation Select Evaluation..." at bounding box center [533, 285] width 881 height 71
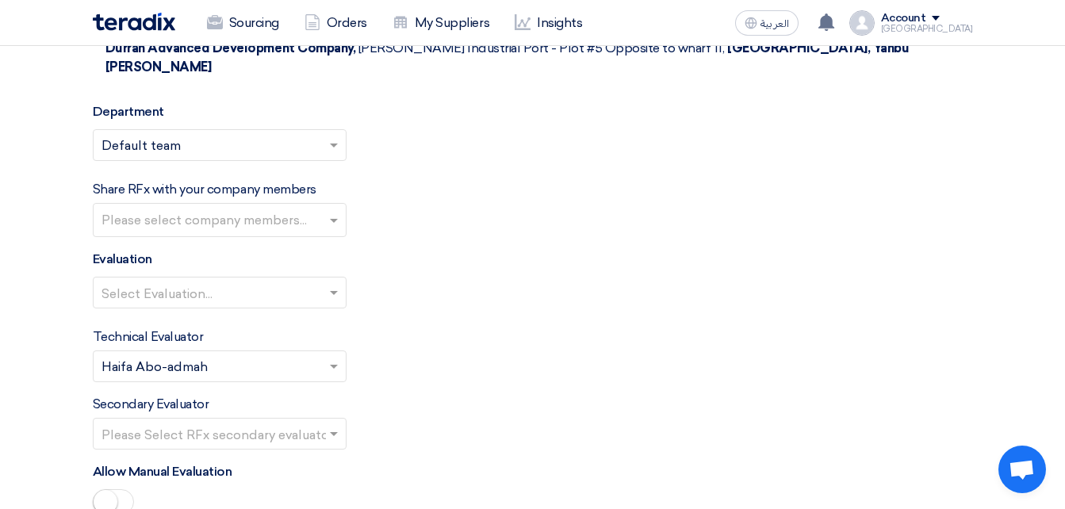
click at [182, 282] on input "text" at bounding box center [212, 295] width 221 height 26
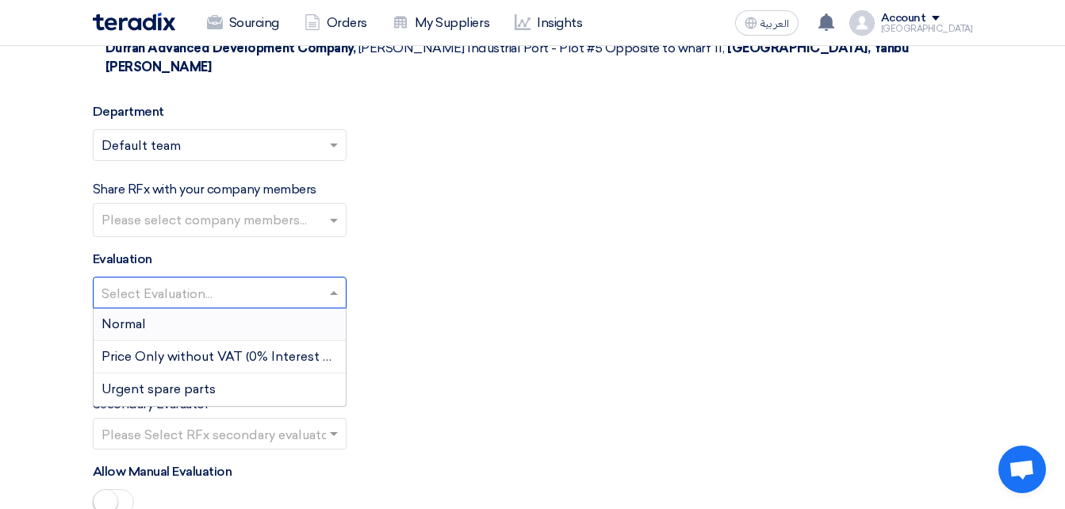
click at [157, 309] on div "Normal" at bounding box center [220, 325] width 252 height 33
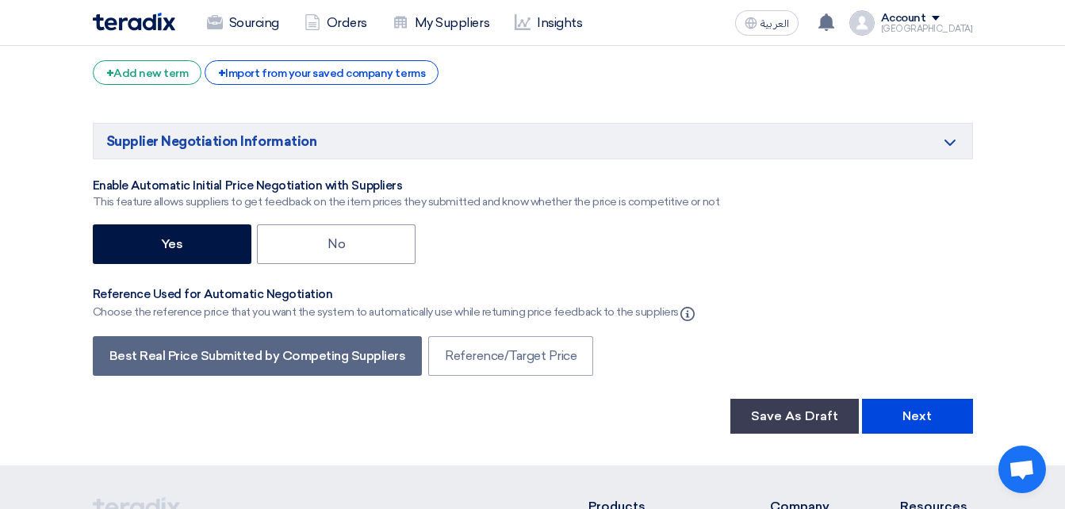
scroll to position [2683, 0]
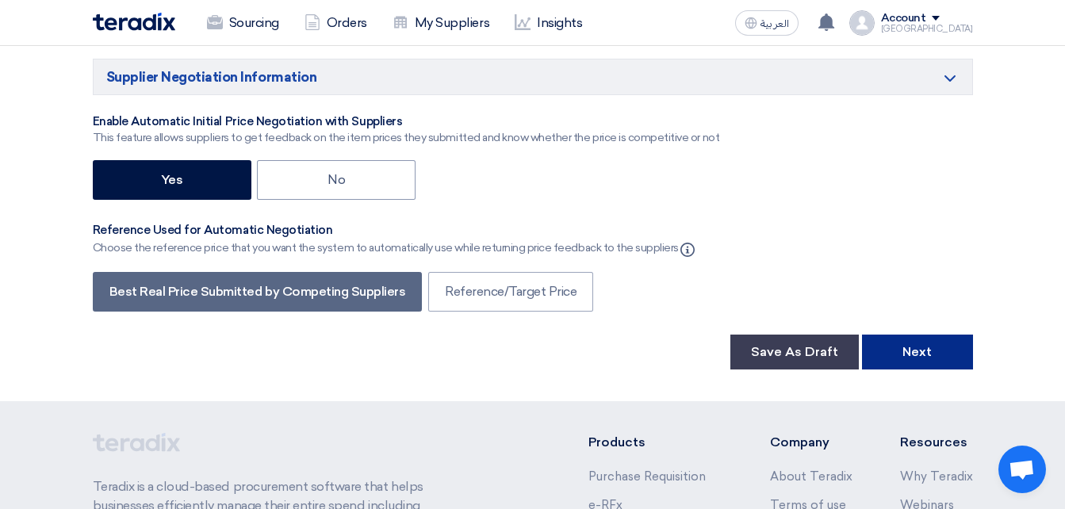
click at [904, 335] on button "Next" at bounding box center [917, 352] width 111 height 35
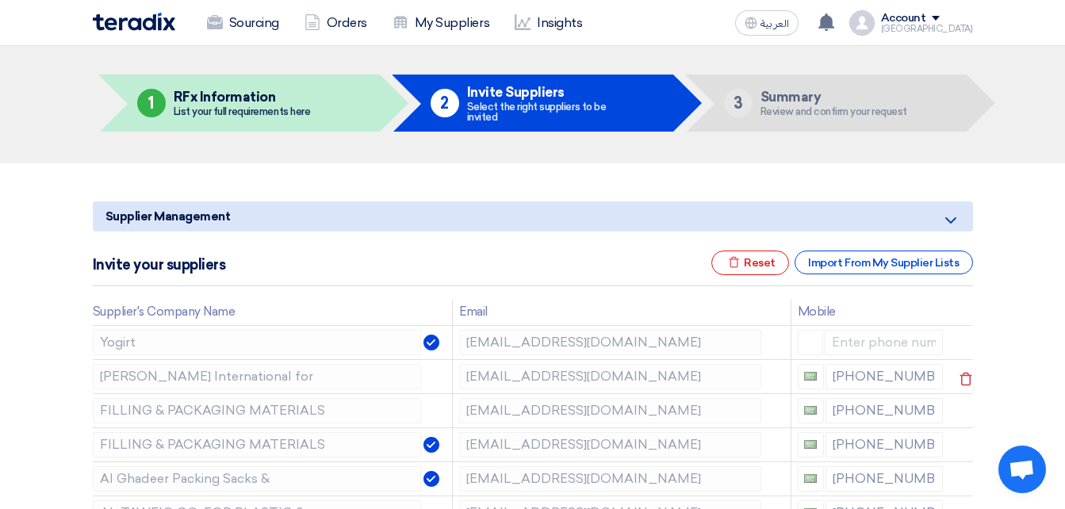
scroll to position [79, 0]
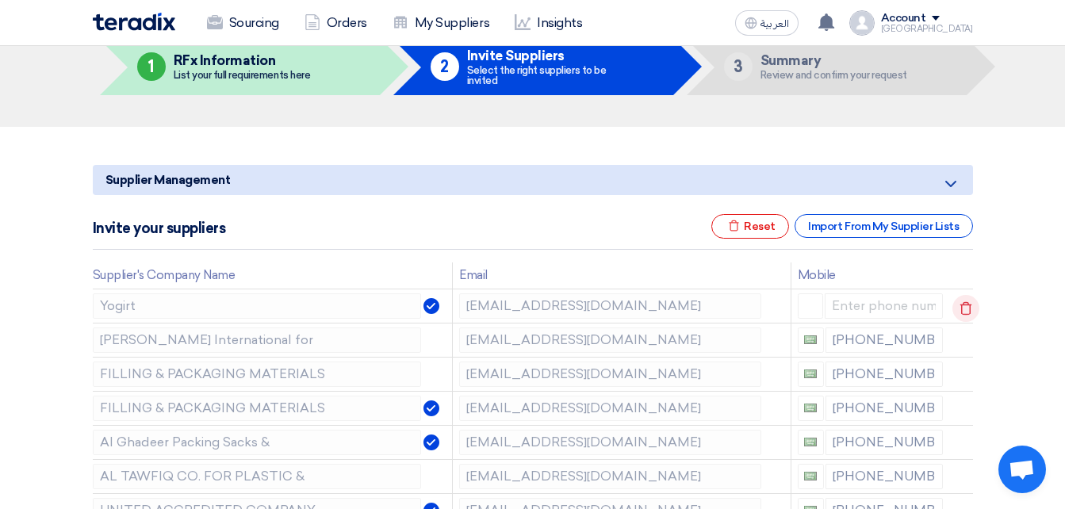
click at [965, 305] on icon at bounding box center [966, 308] width 27 height 27
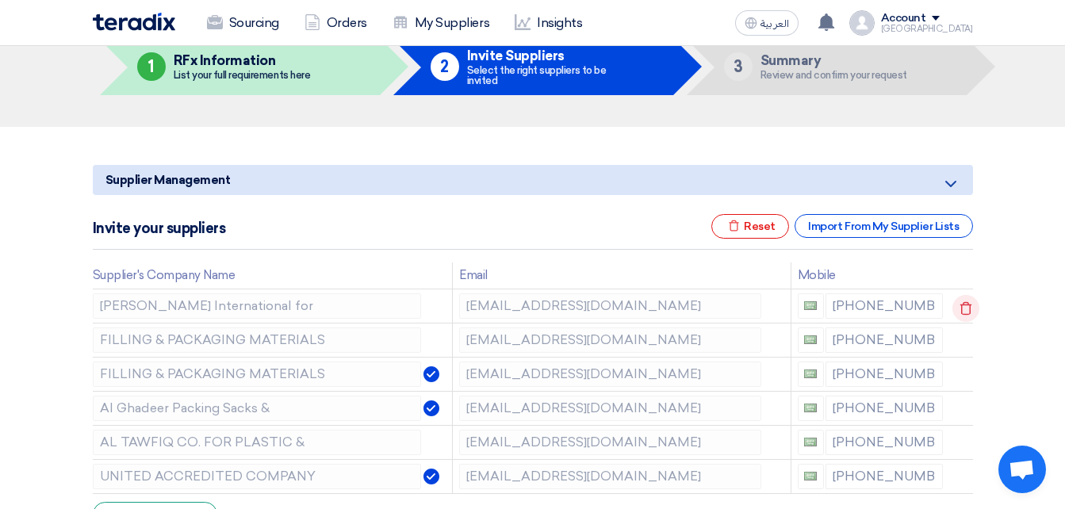
click at [964, 305] on icon at bounding box center [966, 308] width 27 height 27
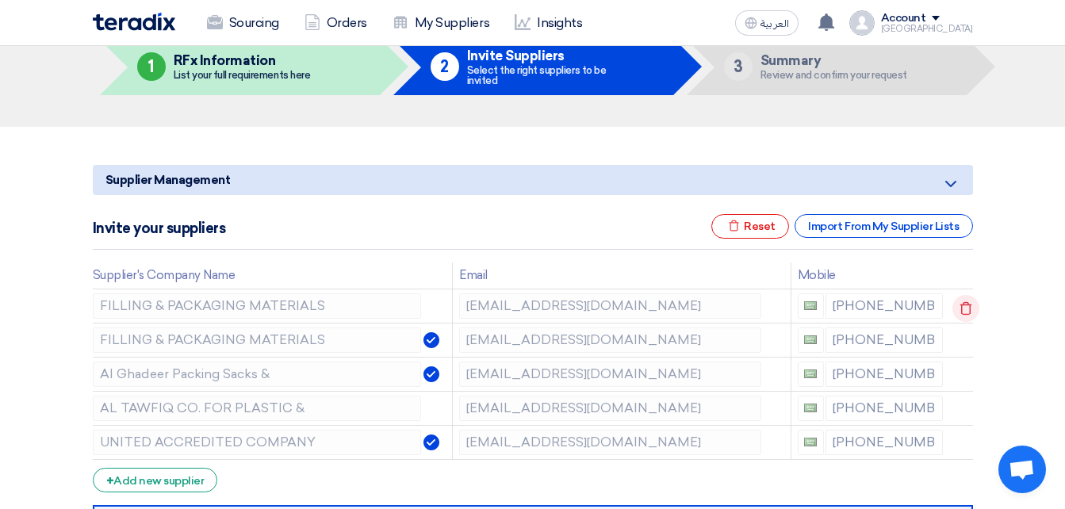
click at [963, 305] on icon at bounding box center [966, 308] width 27 height 27
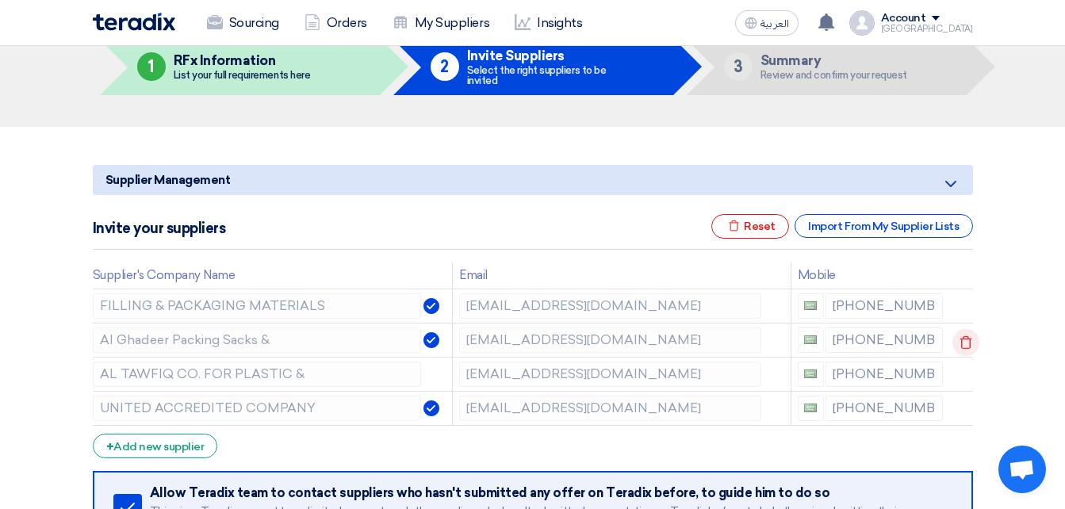
click at [959, 343] on icon at bounding box center [966, 342] width 27 height 27
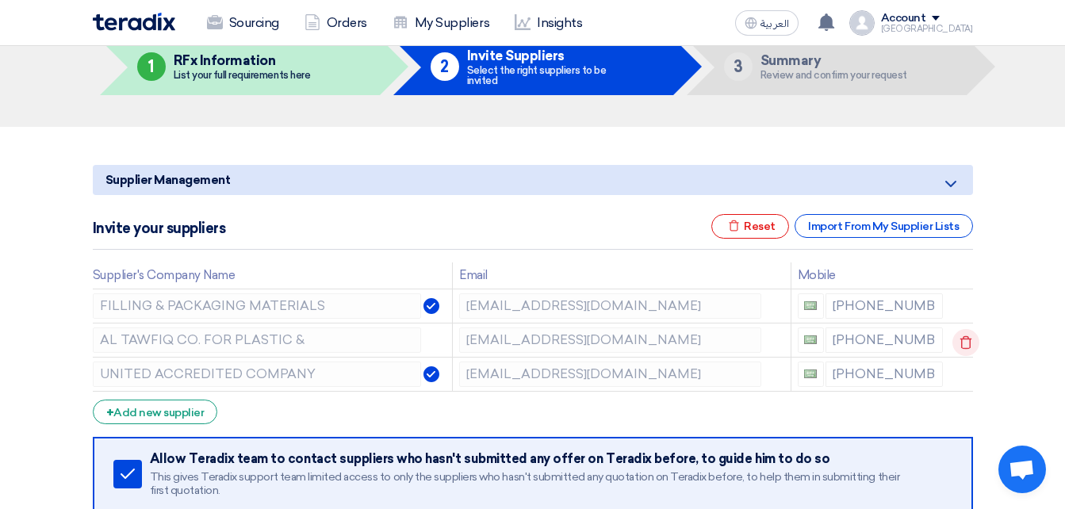
click at [962, 347] on icon at bounding box center [966, 342] width 27 height 27
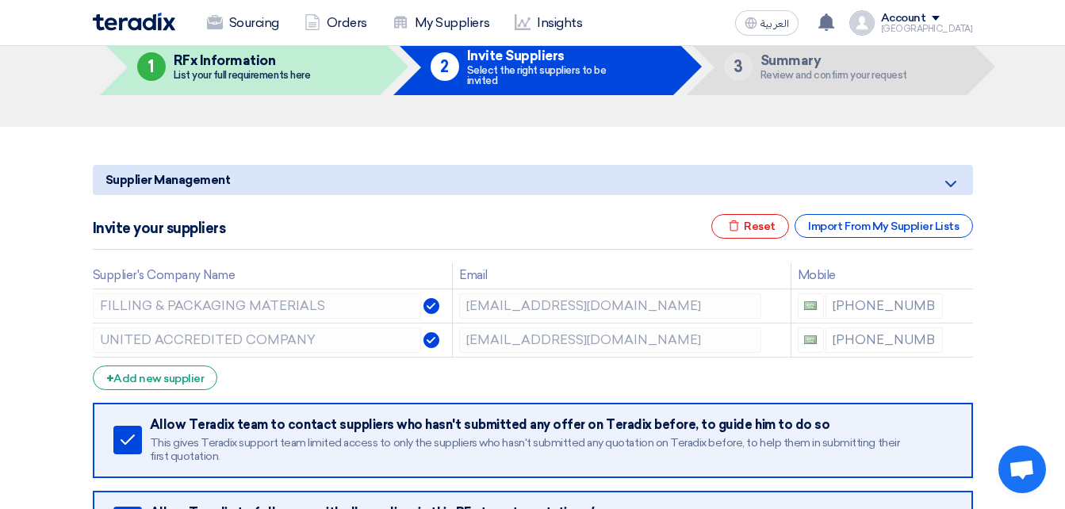
click at [478, 390] on form "Supplier Management Minimize/Maximize Category Invite your suppliers Excel file…" at bounding box center [533, 382] width 881 height 435
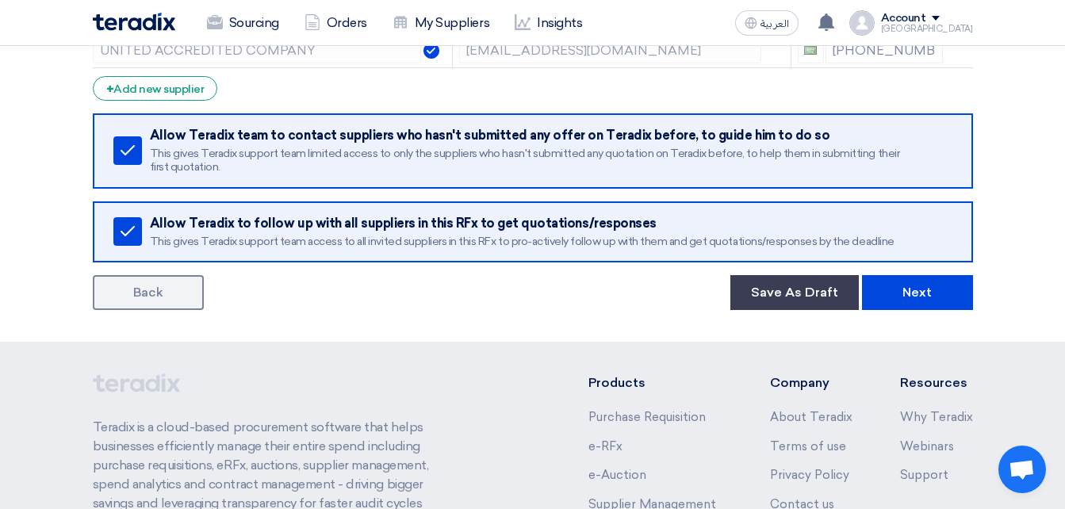
scroll to position [397, 0]
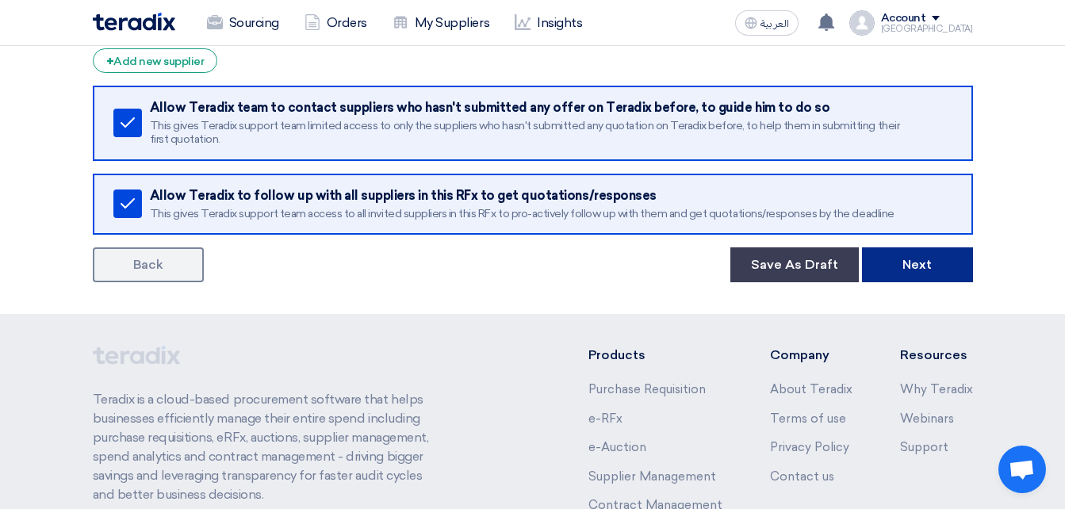
click at [959, 273] on button "Next" at bounding box center [917, 265] width 111 height 35
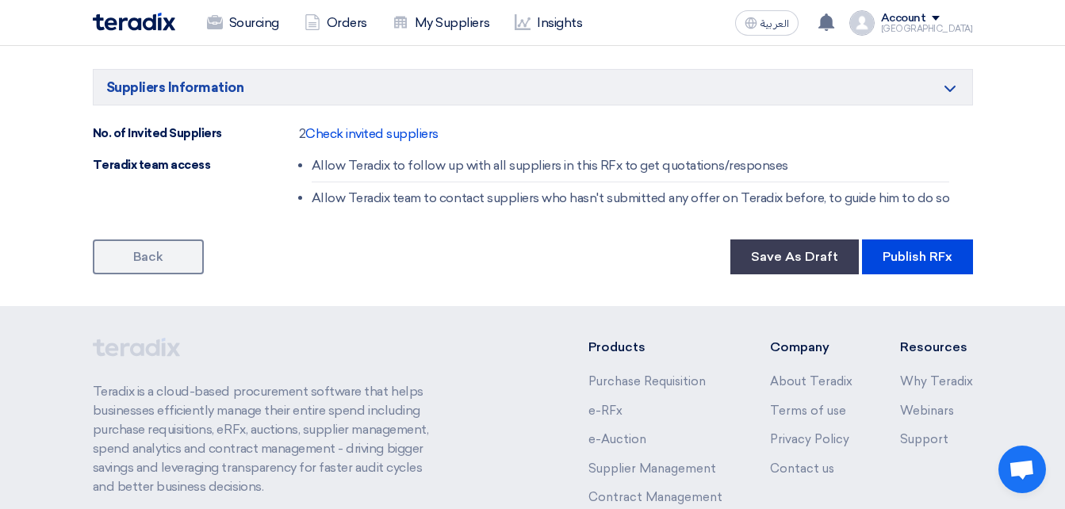
scroll to position [1190, 0]
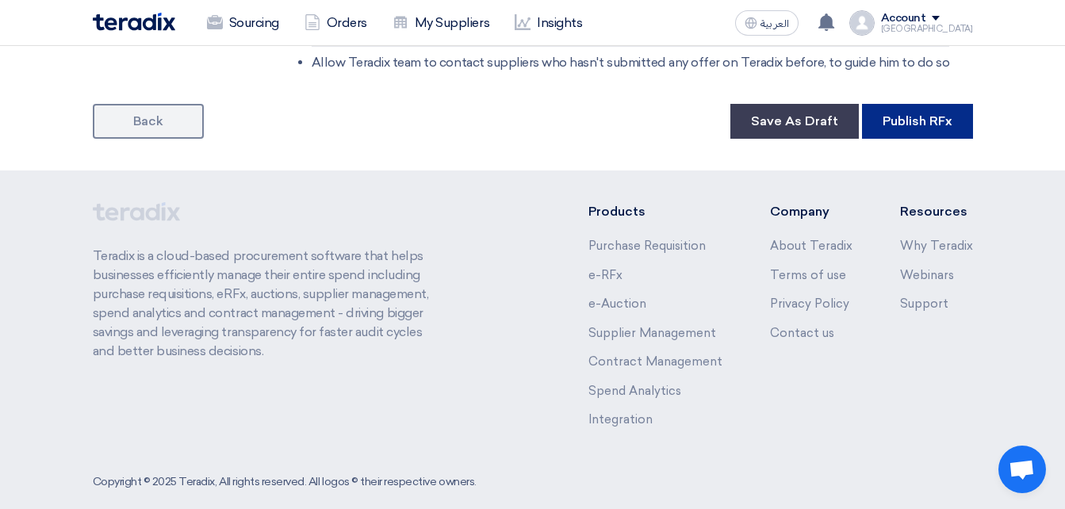
click at [918, 125] on button "Publish RFx" at bounding box center [917, 121] width 111 height 35
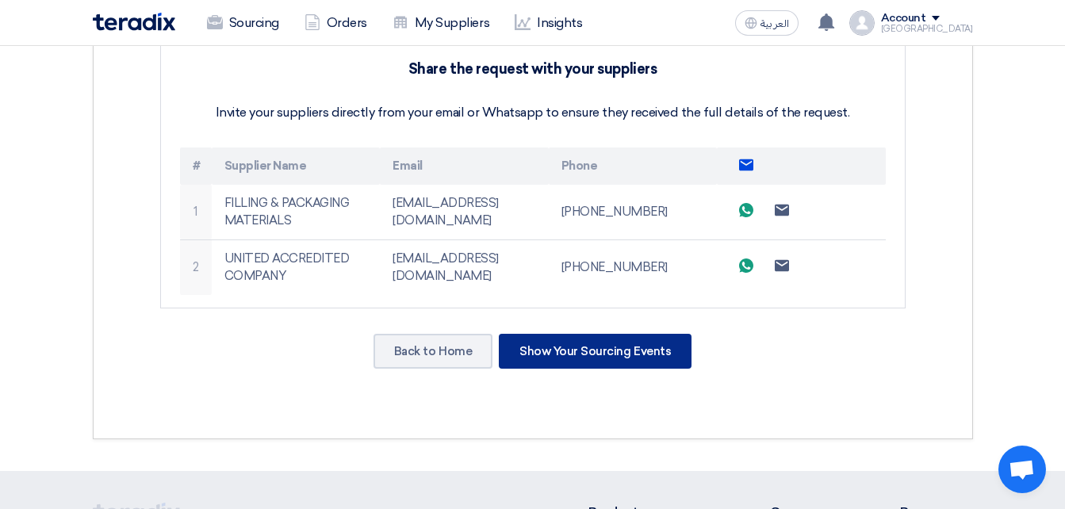
scroll to position [476, 0]
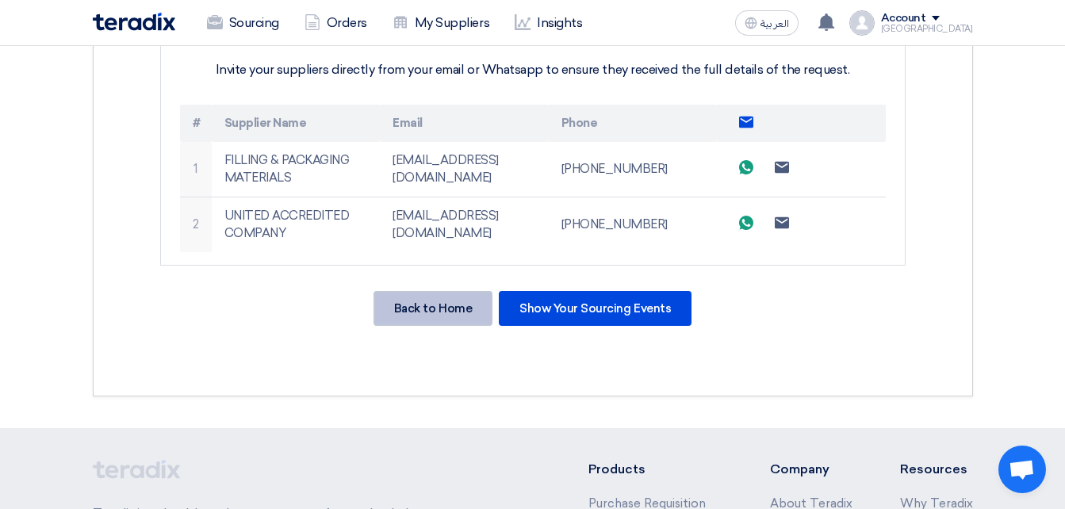
click at [458, 313] on div "Back to Home" at bounding box center [433, 308] width 119 height 35
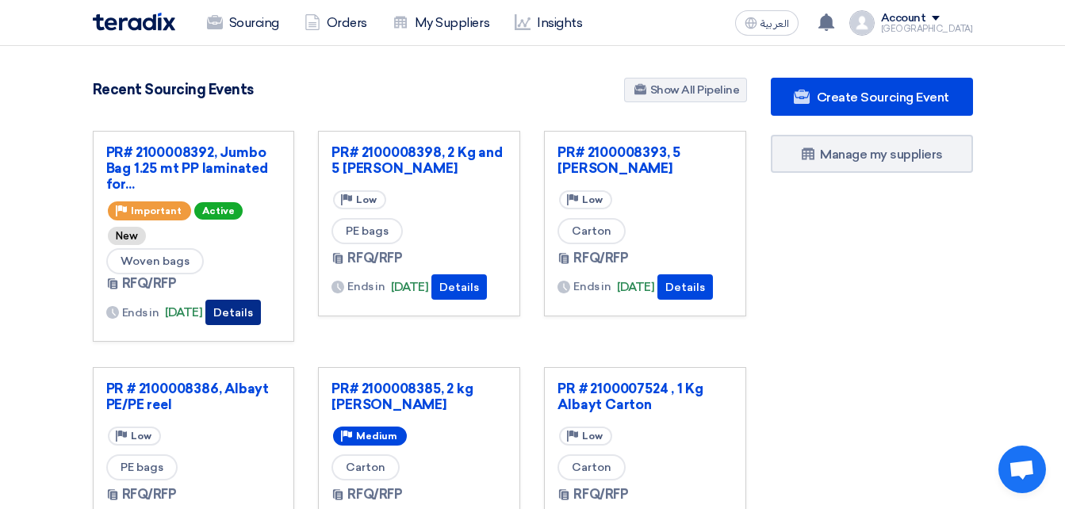
click at [259, 302] on button "Details" at bounding box center [233, 312] width 56 height 25
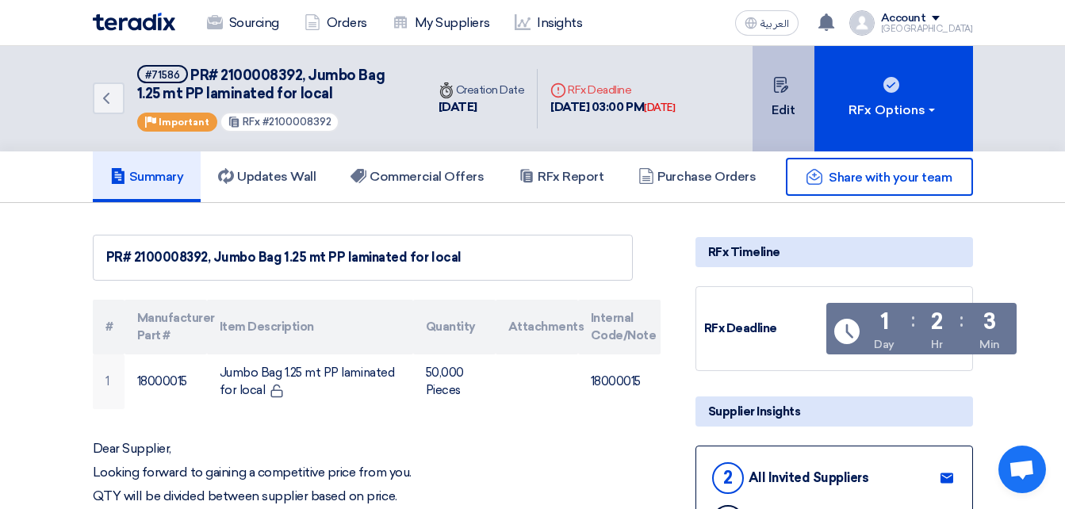
click at [782, 88] on icon at bounding box center [781, 85] width 16 height 16
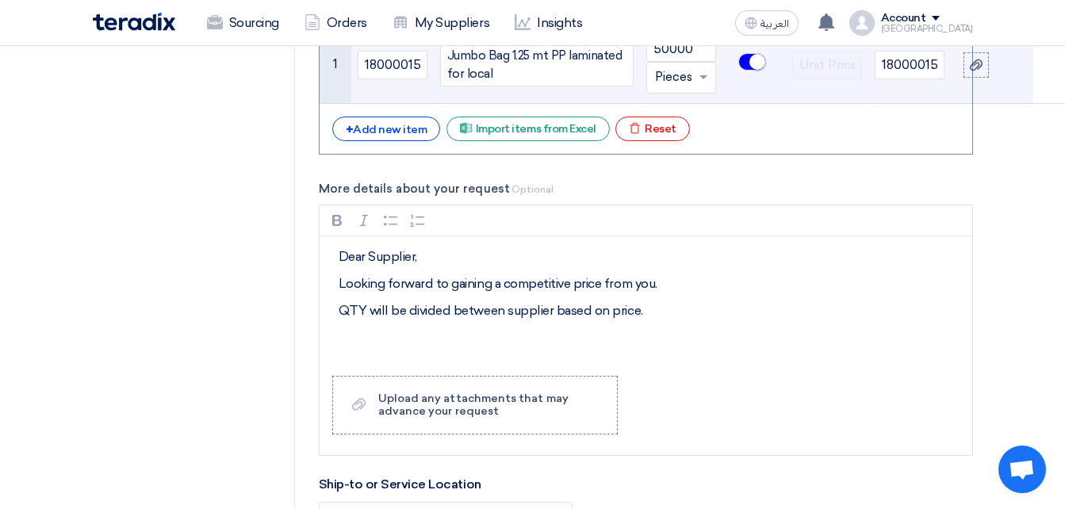
scroll to position [1349, 0]
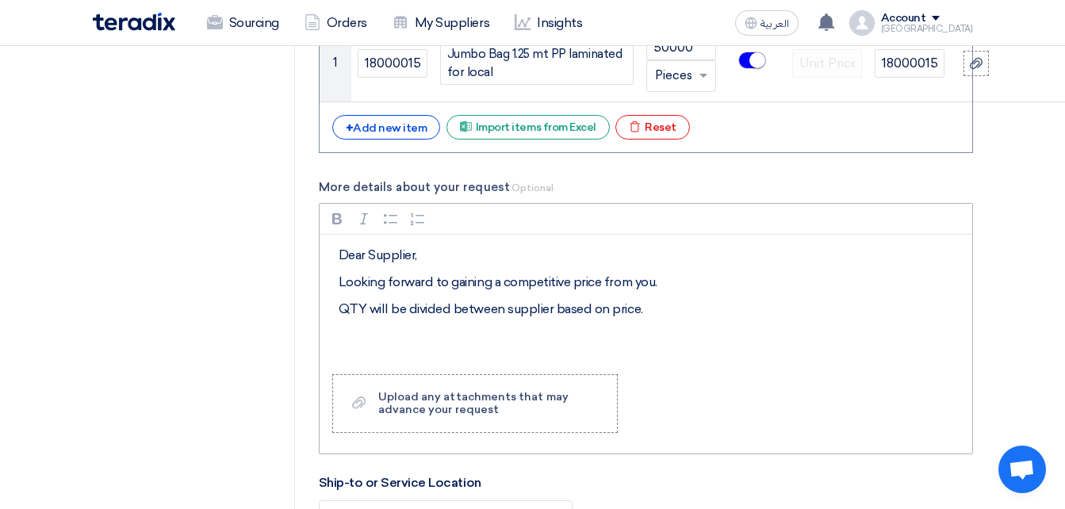
click at [647, 300] on p "QTY will be divided between supplier based on price." at bounding box center [652, 309] width 626 height 19
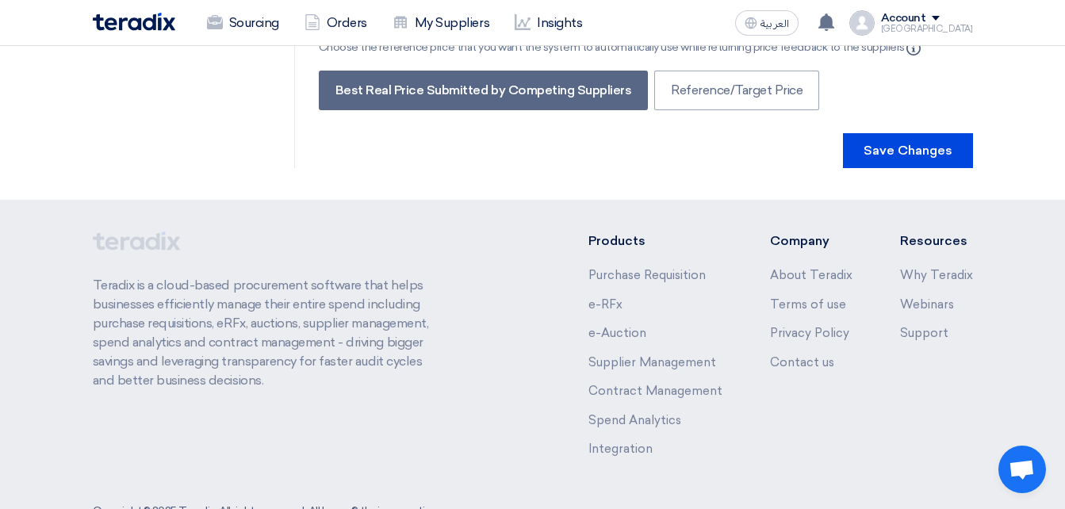
scroll to position [2758, 0]
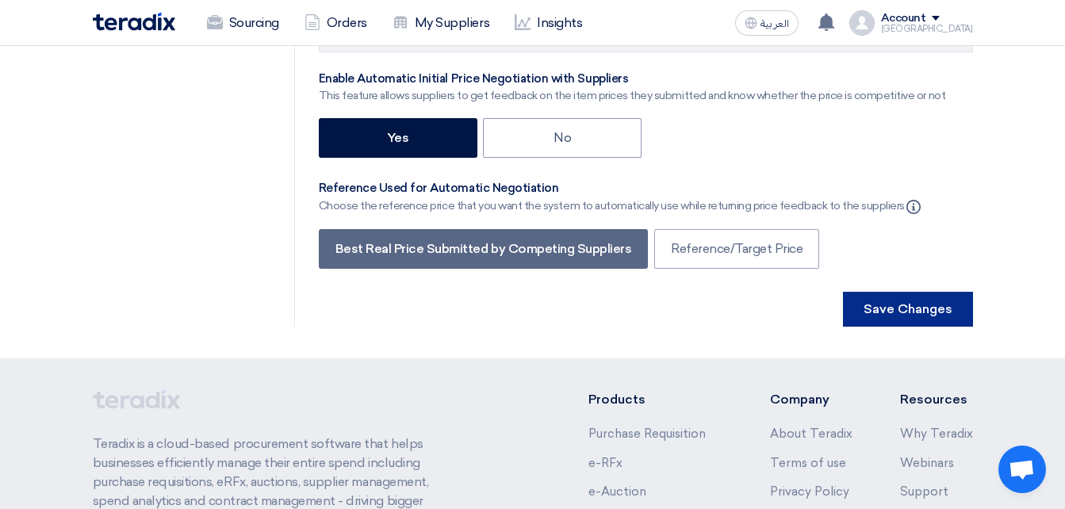
click at [865, 292] on button "Save Changes" at bounding box center [908, 309] width 130 height 35
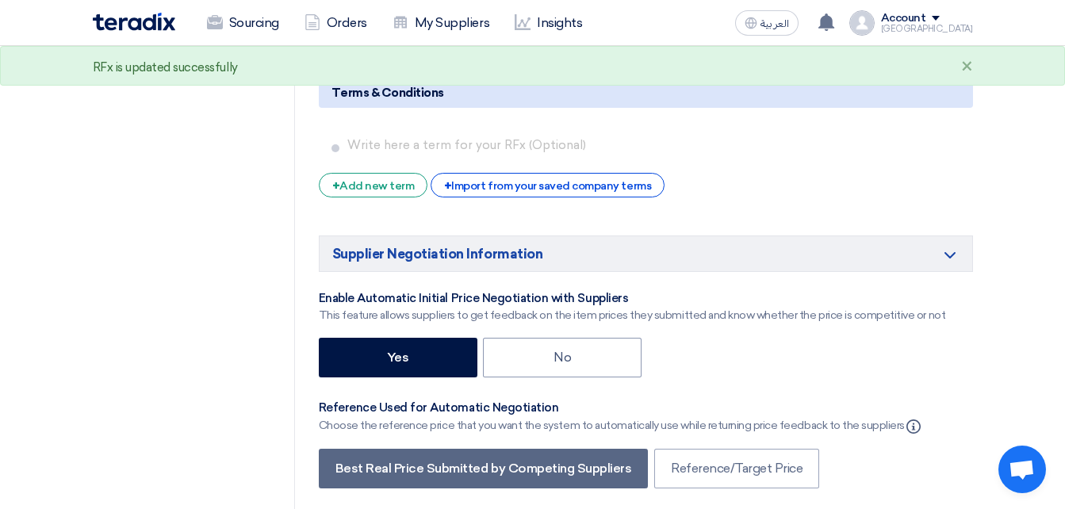
scroll to position [2697, 0]
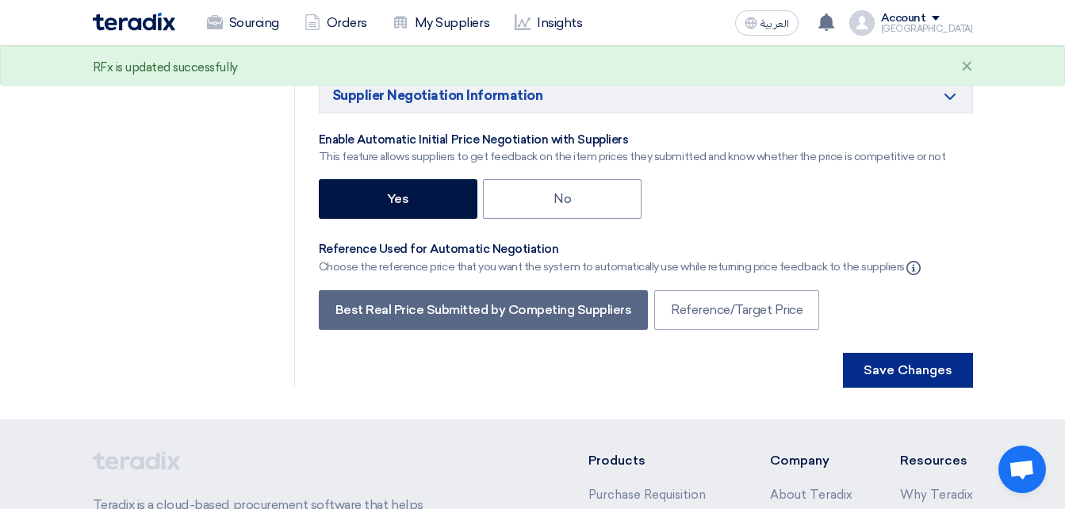
click at [934, 353] on button "Save Changes" at bounding box center [908, 370] width 130 height 35
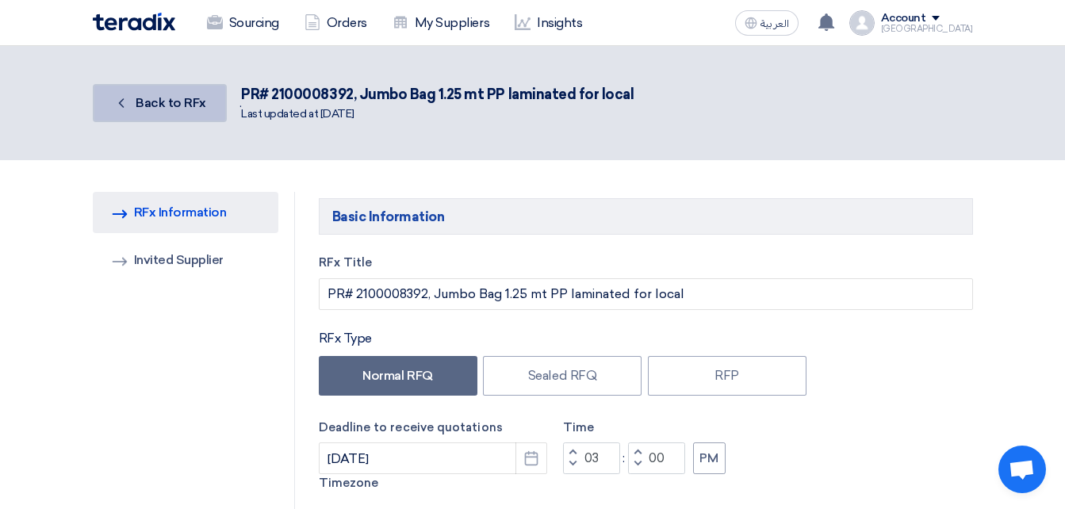
click at [210, 86] on link "Back Back to RFx" at bounding box center [160, 103] width 134 height 38
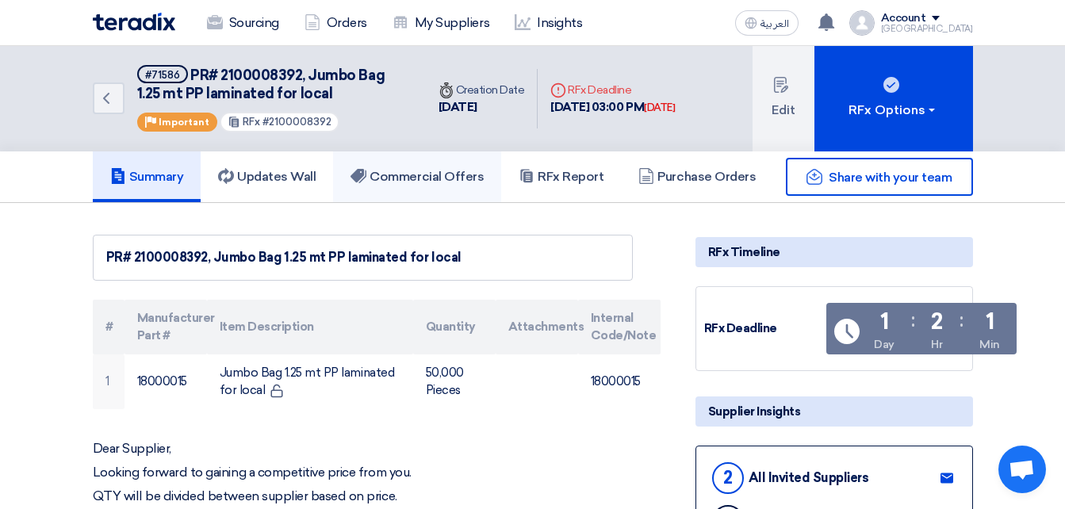
click at [402, 152] on link "Commercial Offers" at bounding box center [417, 177] width 168 height 51
